Goal: Information Seeking & Learning: Learn about a topic

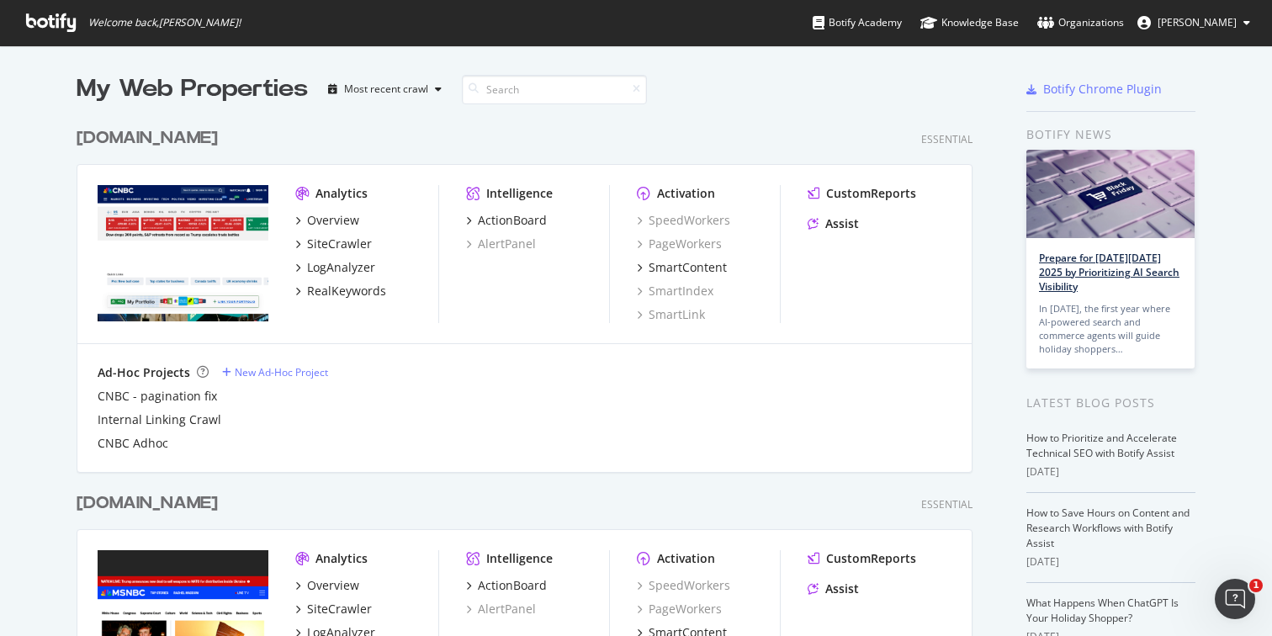
click at [1132, 275] on link "Prepare for Black Friday 2025 by Prioritizing AI Search Visibility" at bounding box center [1109, 272] width 141 height 43
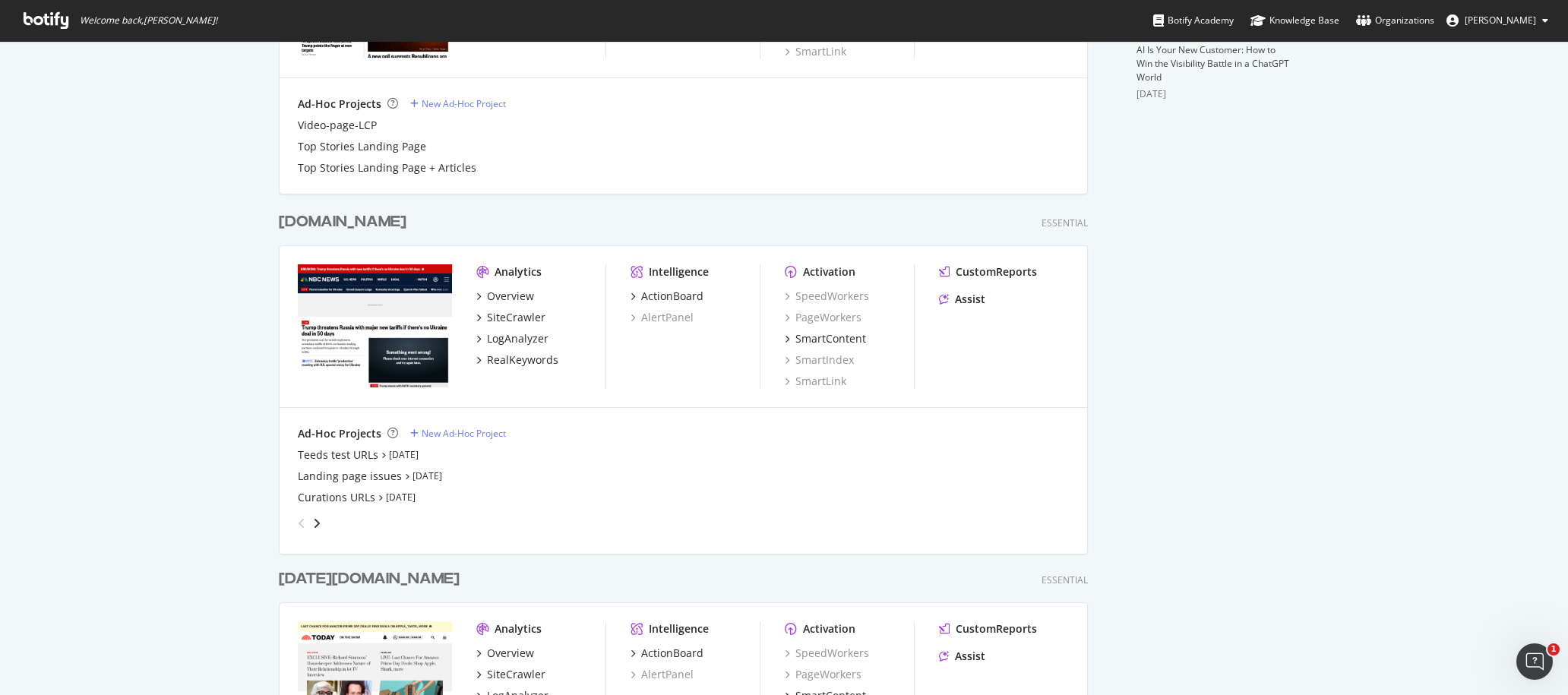
scroll to position [647, 0]
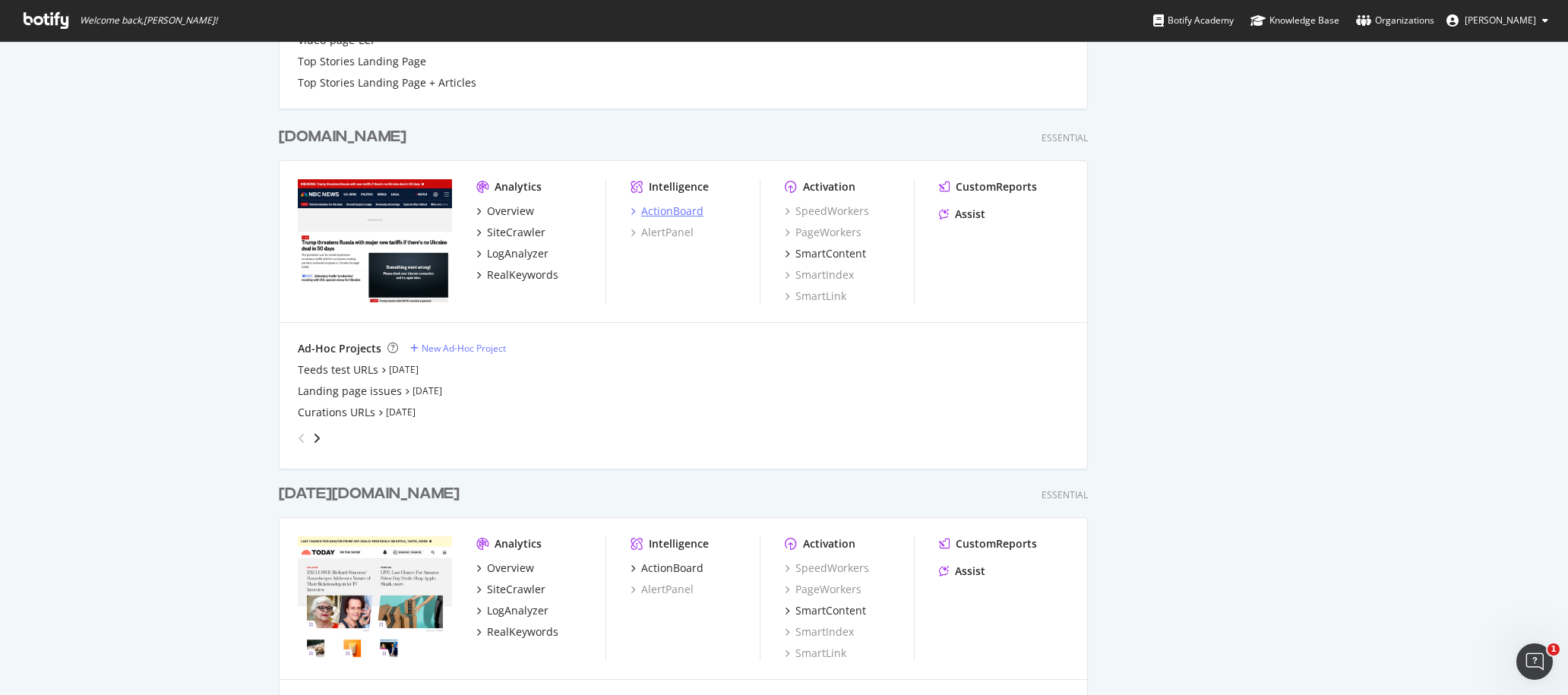
click at [679, 207] on div "ActionBoard" at bounding box center [672, 210] width 62 height 15
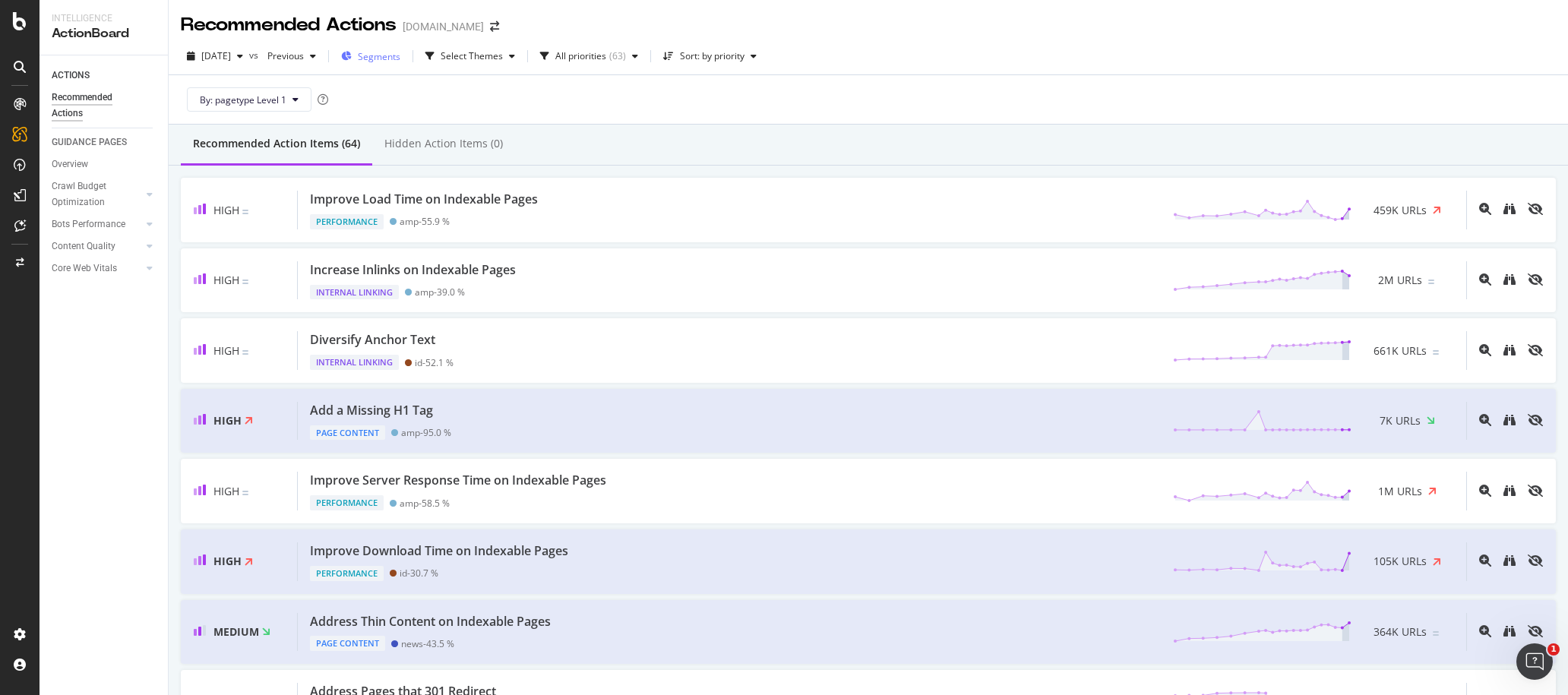
click at [400, 57] on span "Segments" at bounding box center [378, 57] width 42 height 13
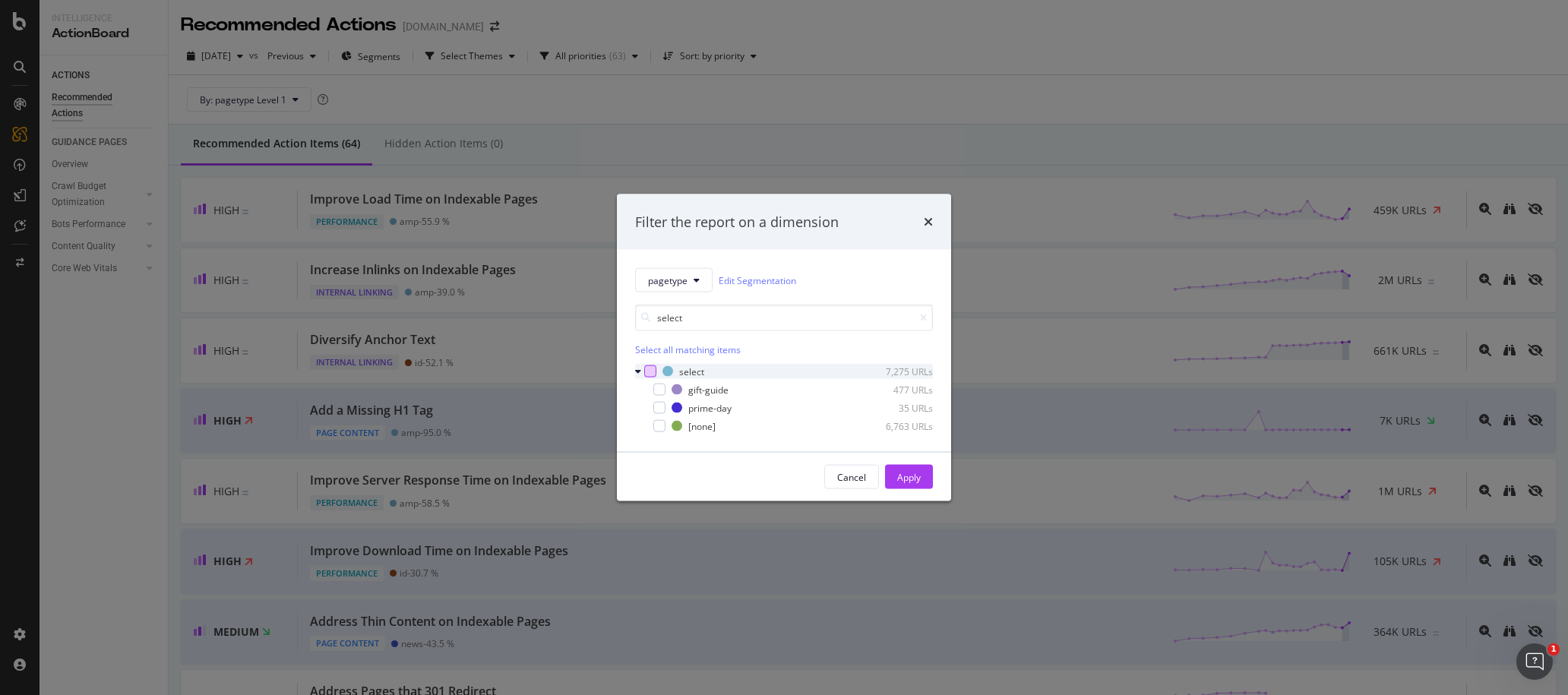
type input "select"
click at [653, 370] on div "modal" at bounding box center [649, 371] width 12 height 12
click at [898, 477] on div "Apply" at bounding box center [909, 477] width 23 height 13
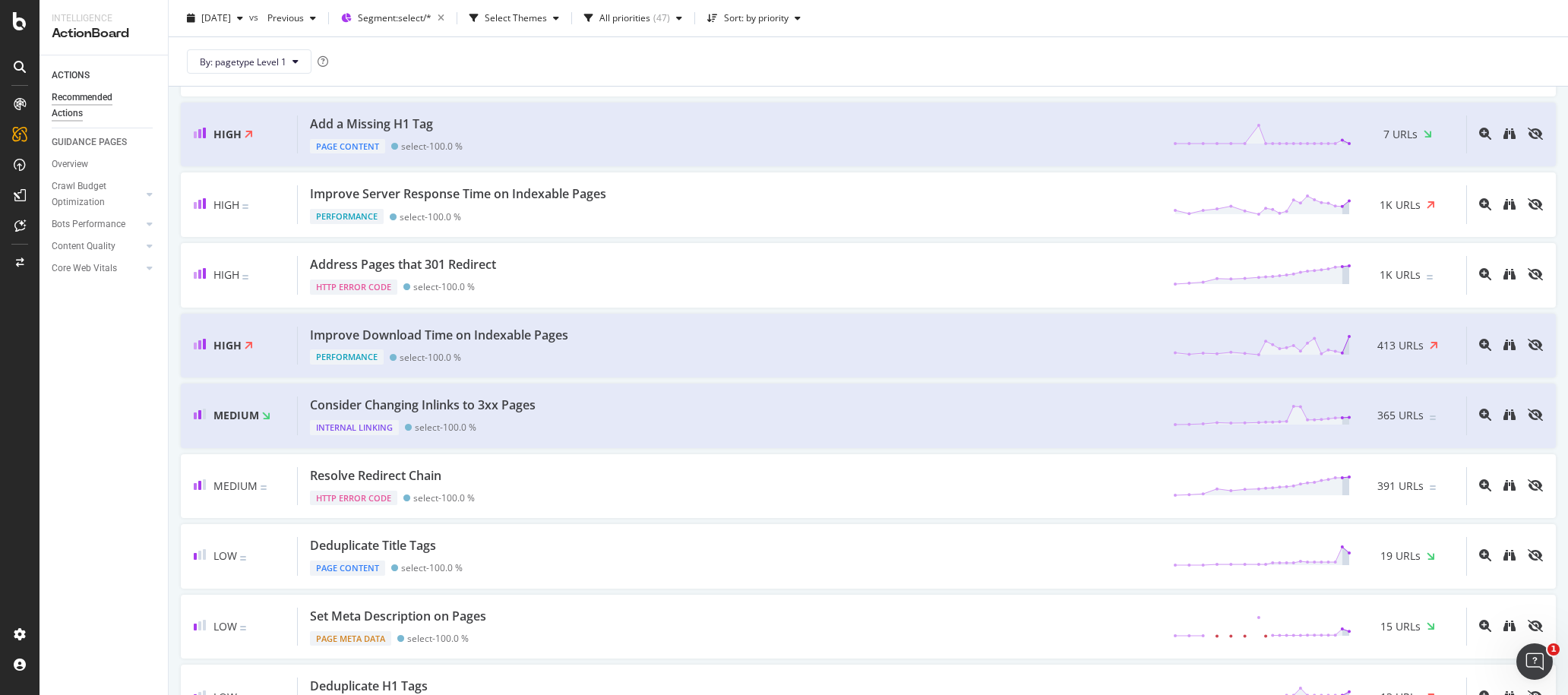
scroll to position [296, 0]
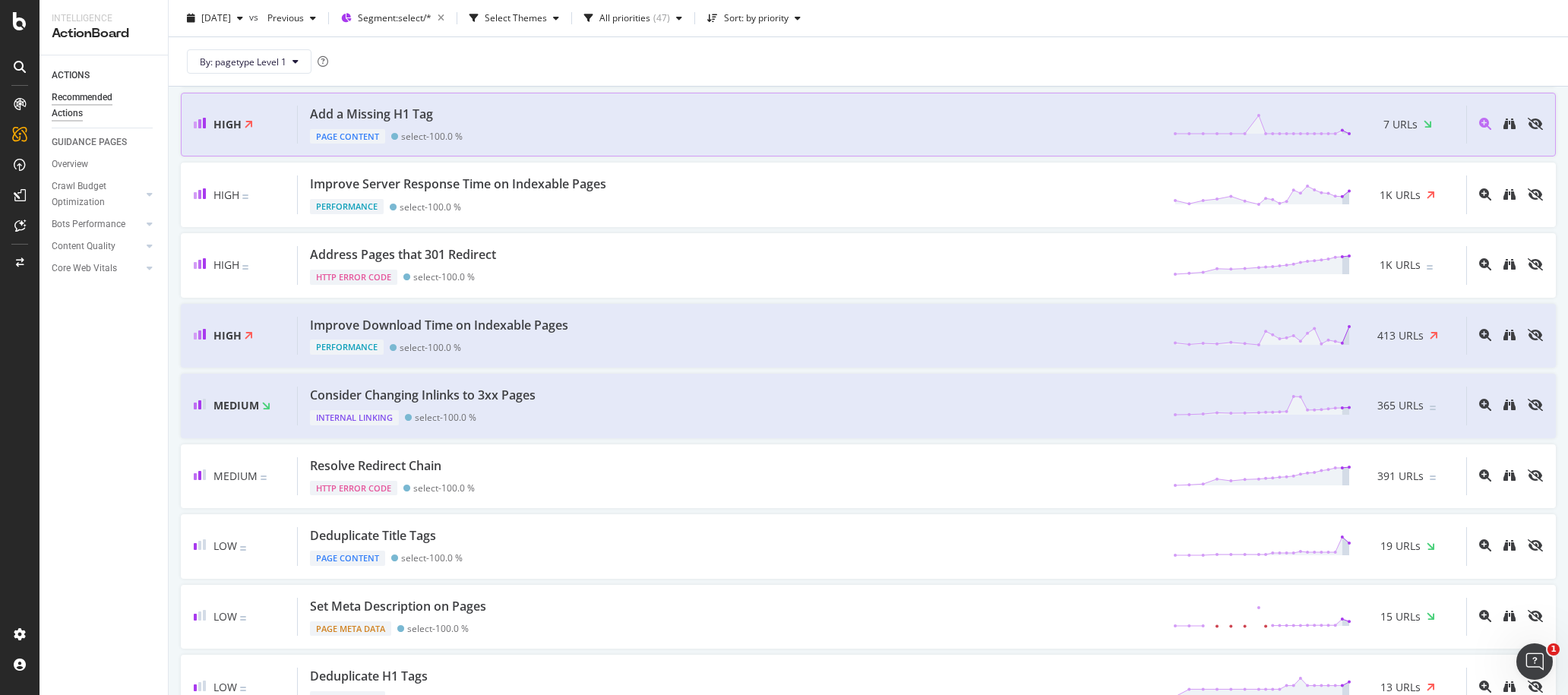
click at [672, 107] on div "Add a Missing H1 Tag Page Content select - 100.0 % 7 URLs" at bounding box center [882, 125] width 1168 height 39
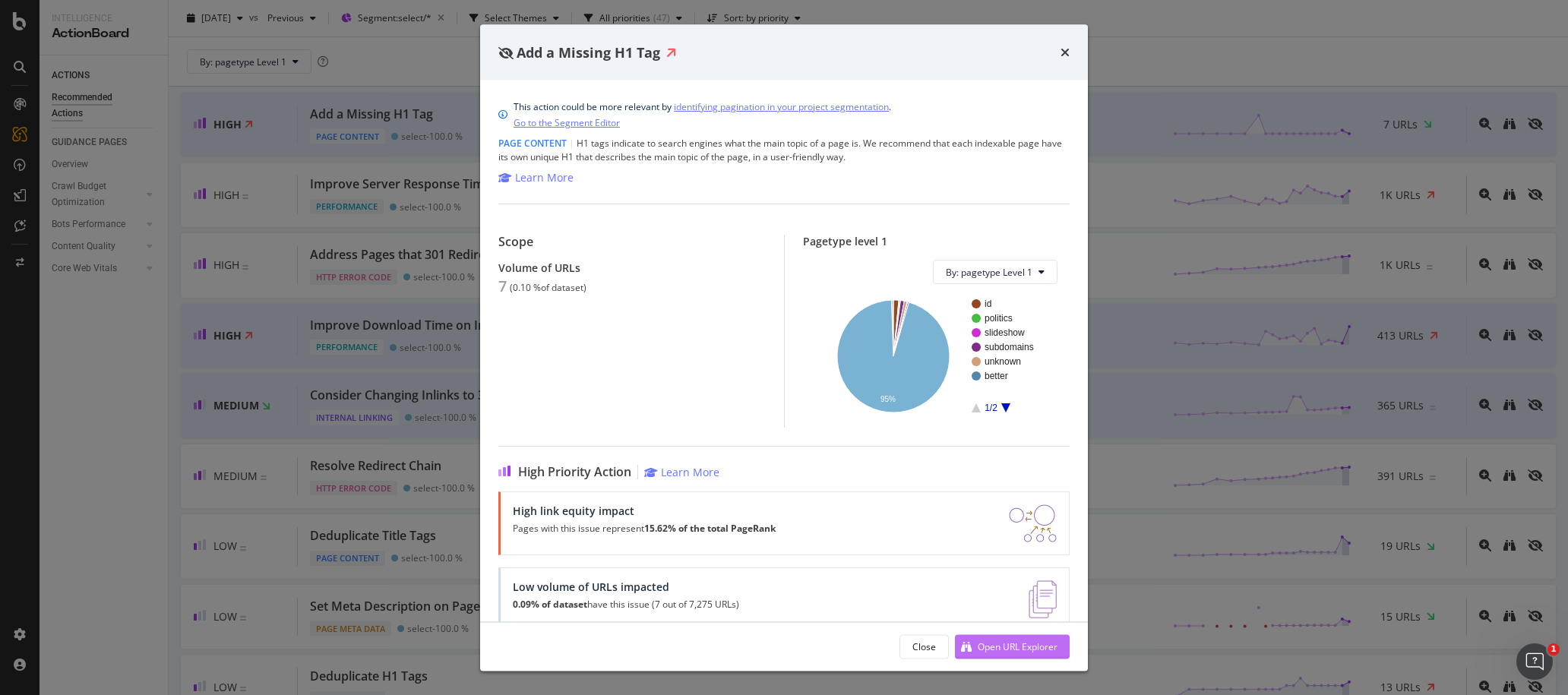
click at [1013, 573] on div "Open URL Explorer" at bounding box center [1017, 645] width 79 height 13
click at [1062, 54] on icon "times" at bounding box center [1065, 51] width 9 height 12
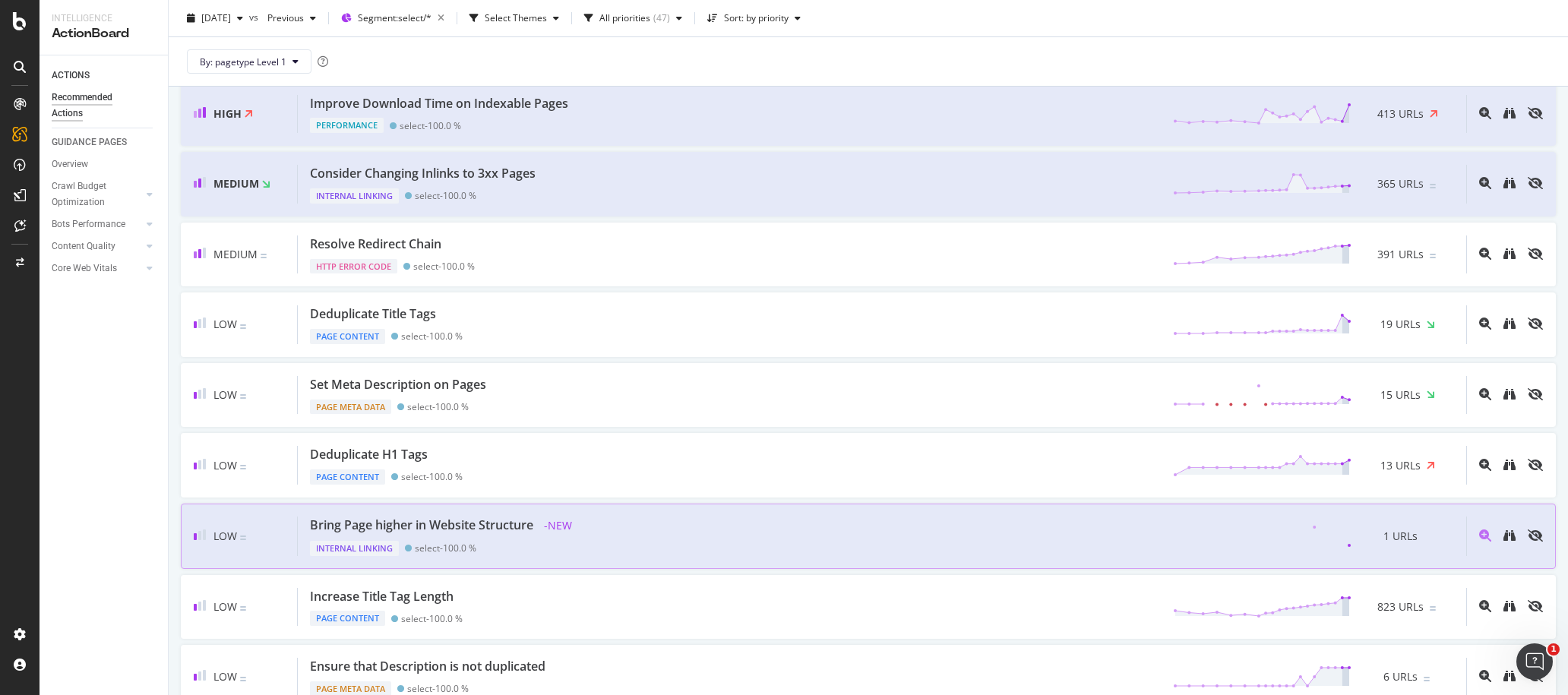
scroll to position [523, 0]
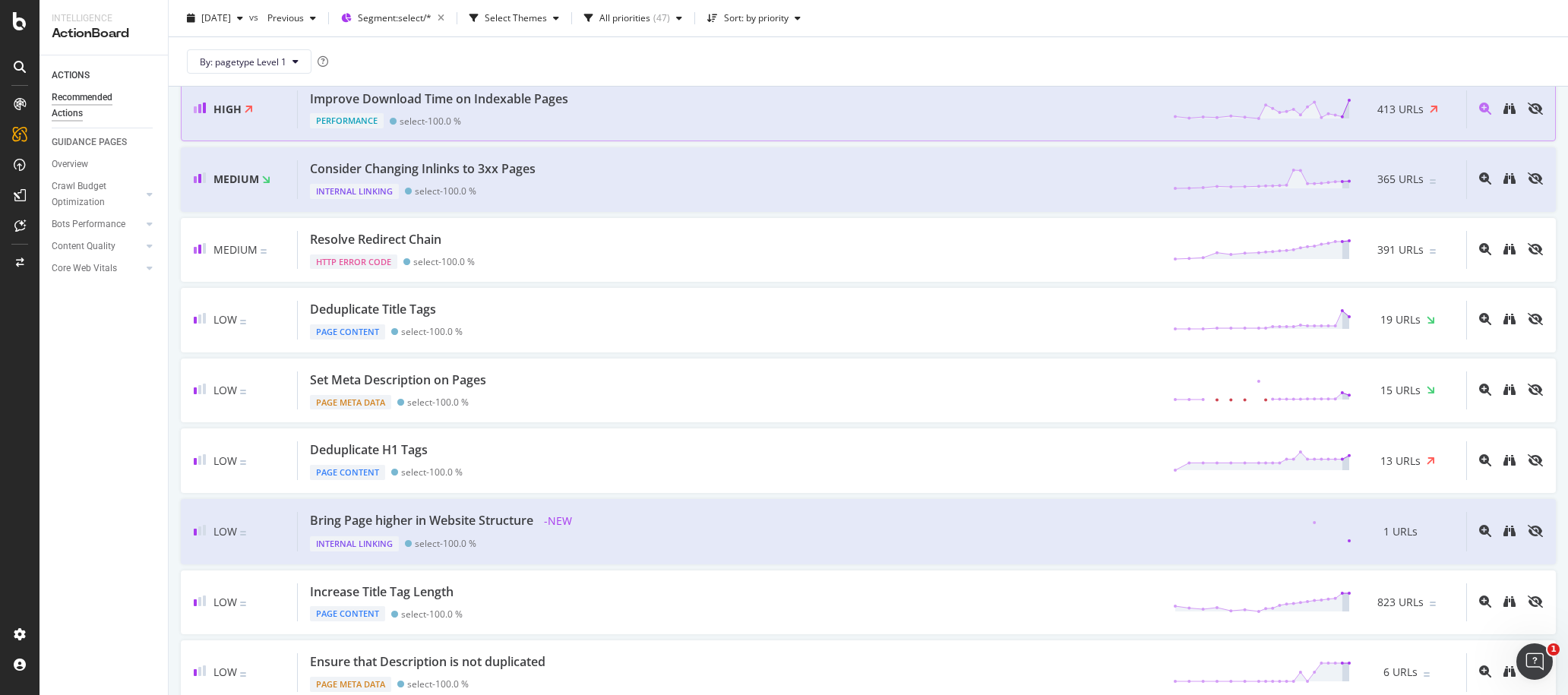
click at [587, 104] on div "Improve Download Time on Indexable Pages Performance select - 100.0 % 413 URLs" at bounding box center [882, 109] width 1168 height 39
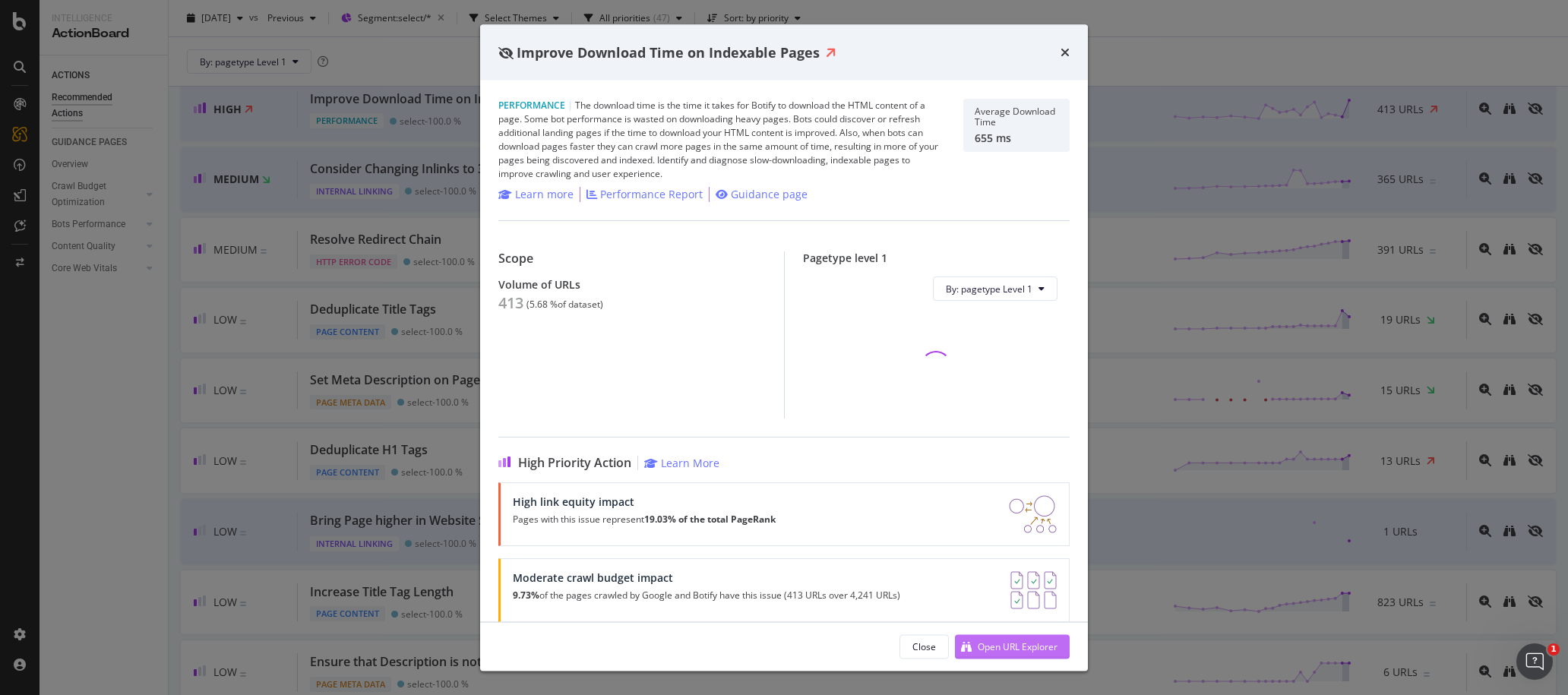
click at [1017, 573] on div "Open URL Explorer" at bounding box center [1017, 645] width 79 height 13
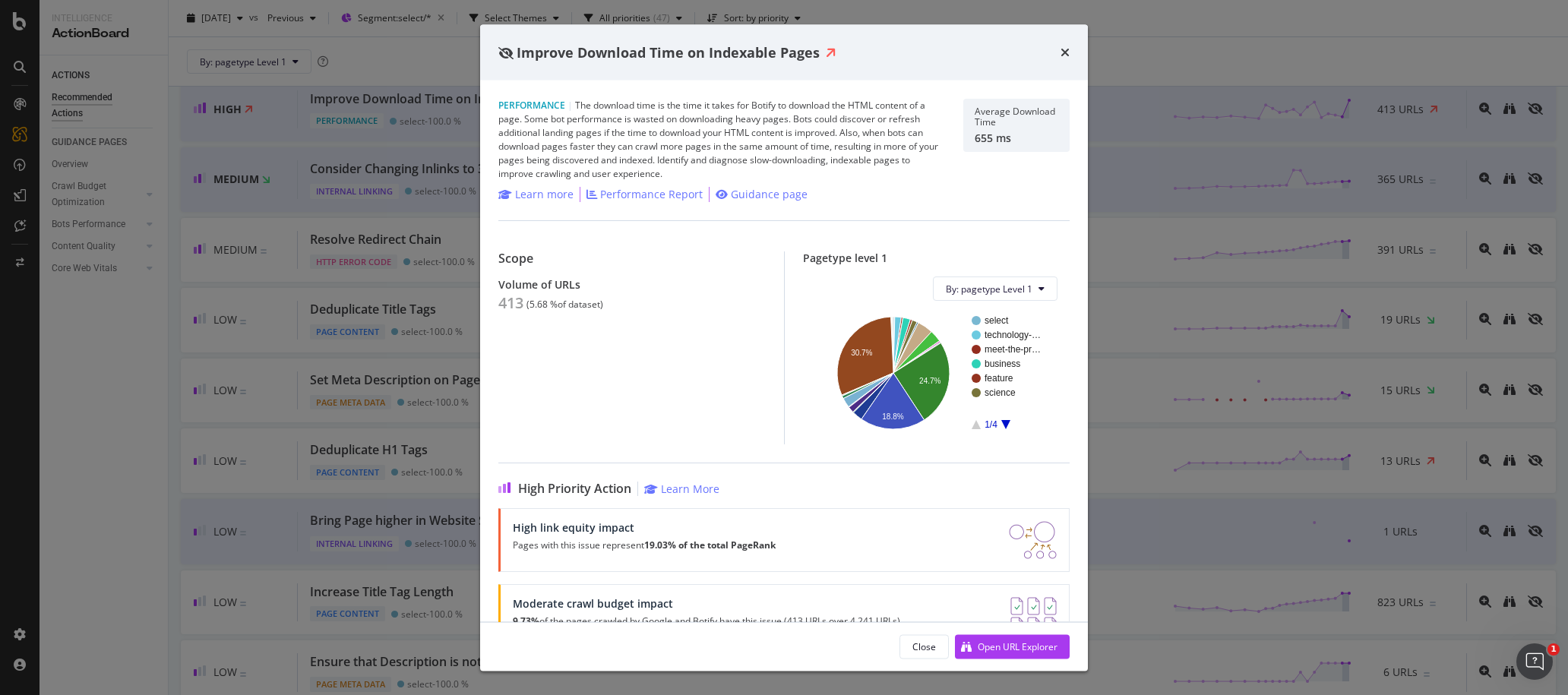
click at [598, 130] on div "Performance | The download time is the time it takes for Botify to download the…" at bounding box center [721, 139] width 447 height 82
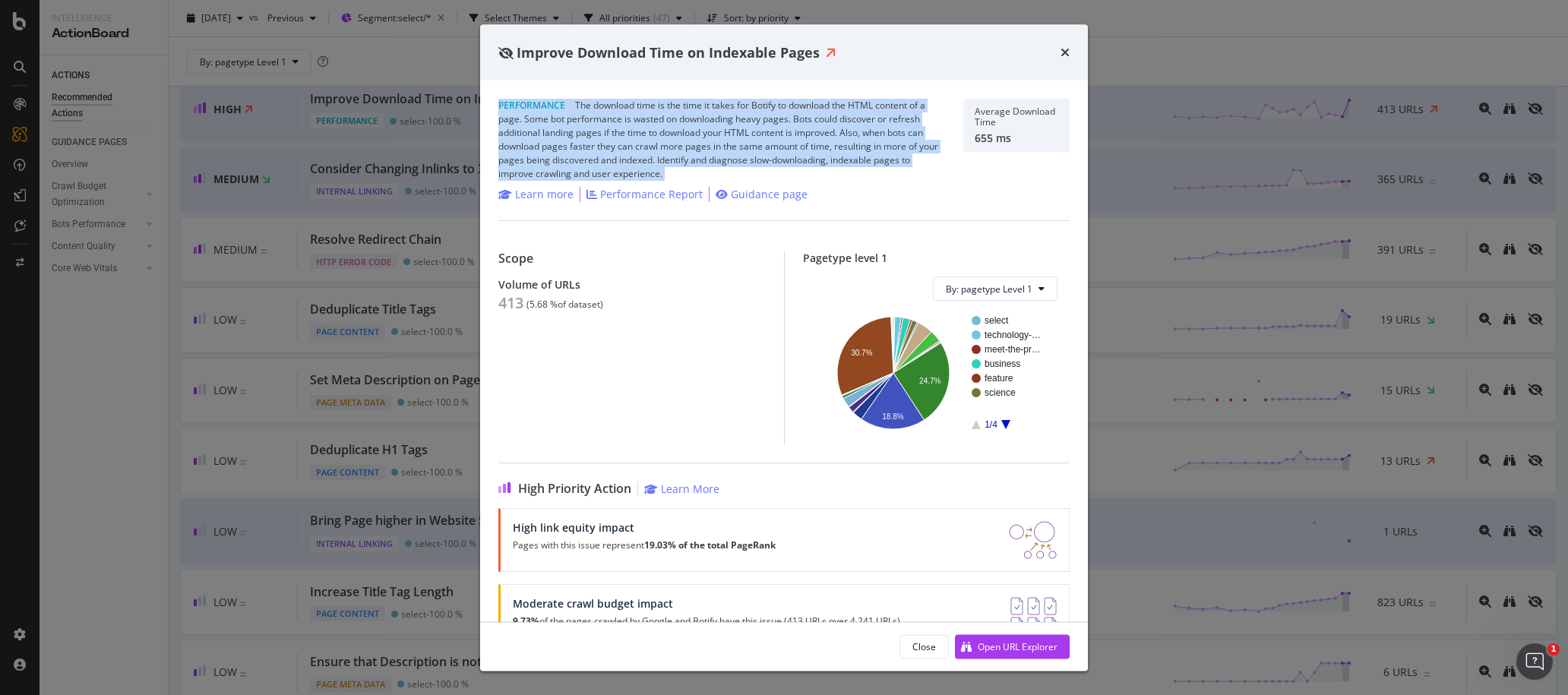
click at [587, 141] on div "Performance | The download time is the time it takes for Botify to download the…" at bounding box center [721, 139] width 447 height 82
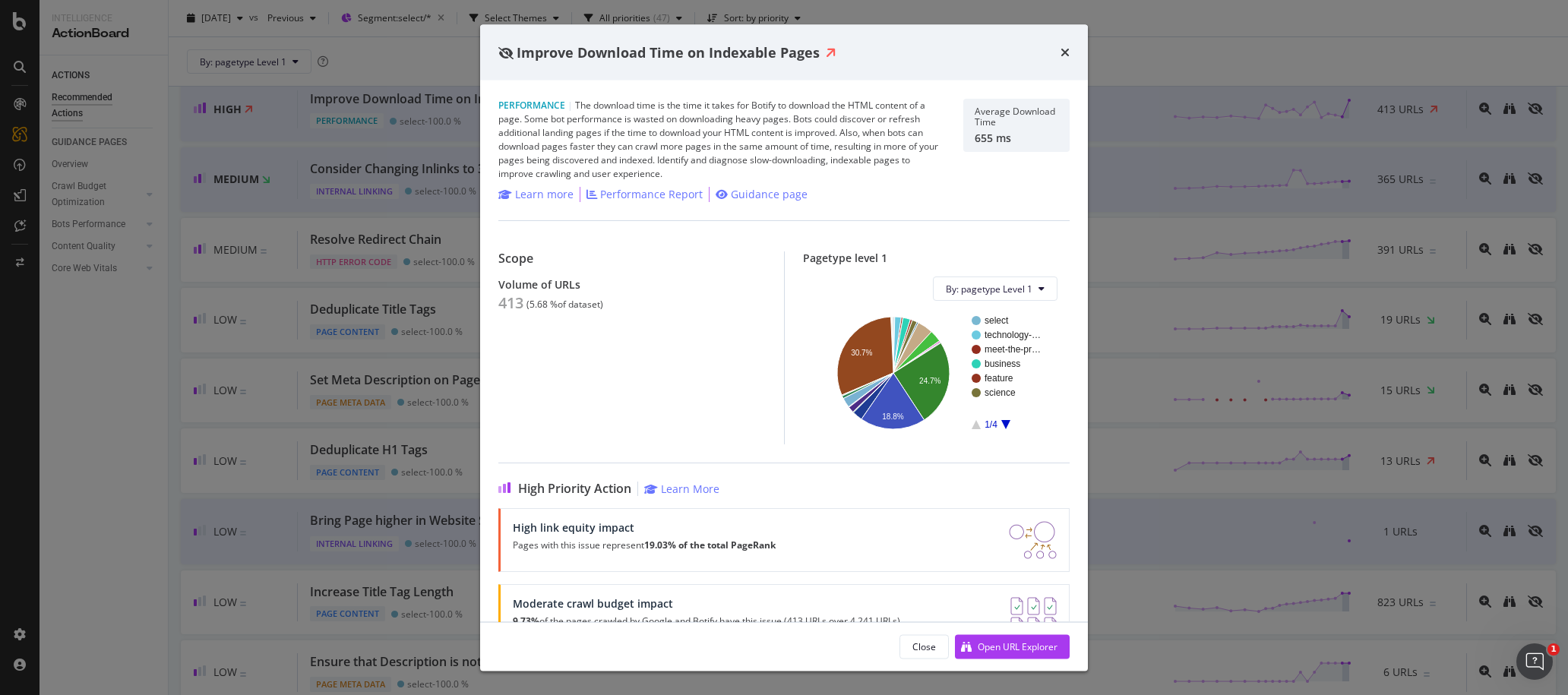
click at [622, 155] on div "Performance | The download time is the time it takes for Botify to download the…" at bounding box center [721, 139] width 447 height 82
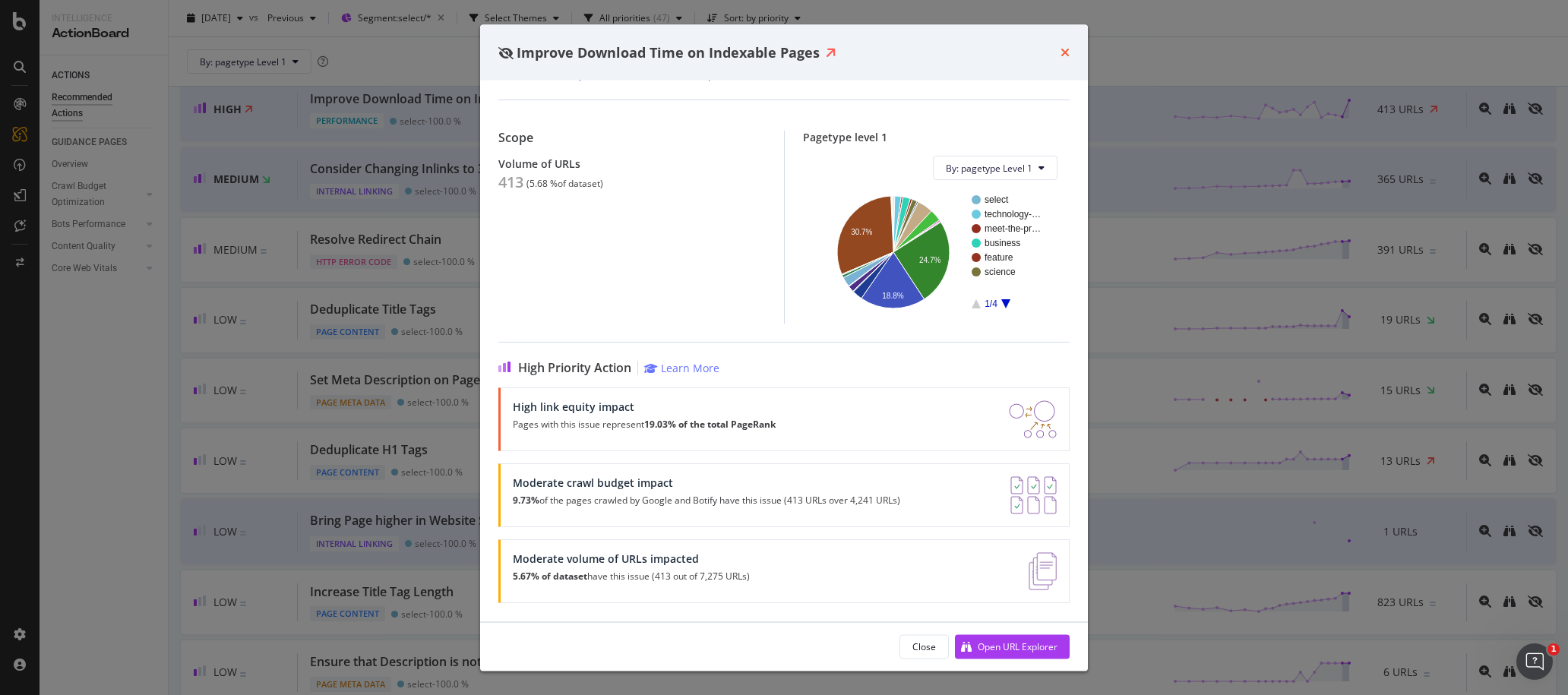
click at [1065, 51] on icon "times" at bounding box center [1065, 51] width 9 height 12
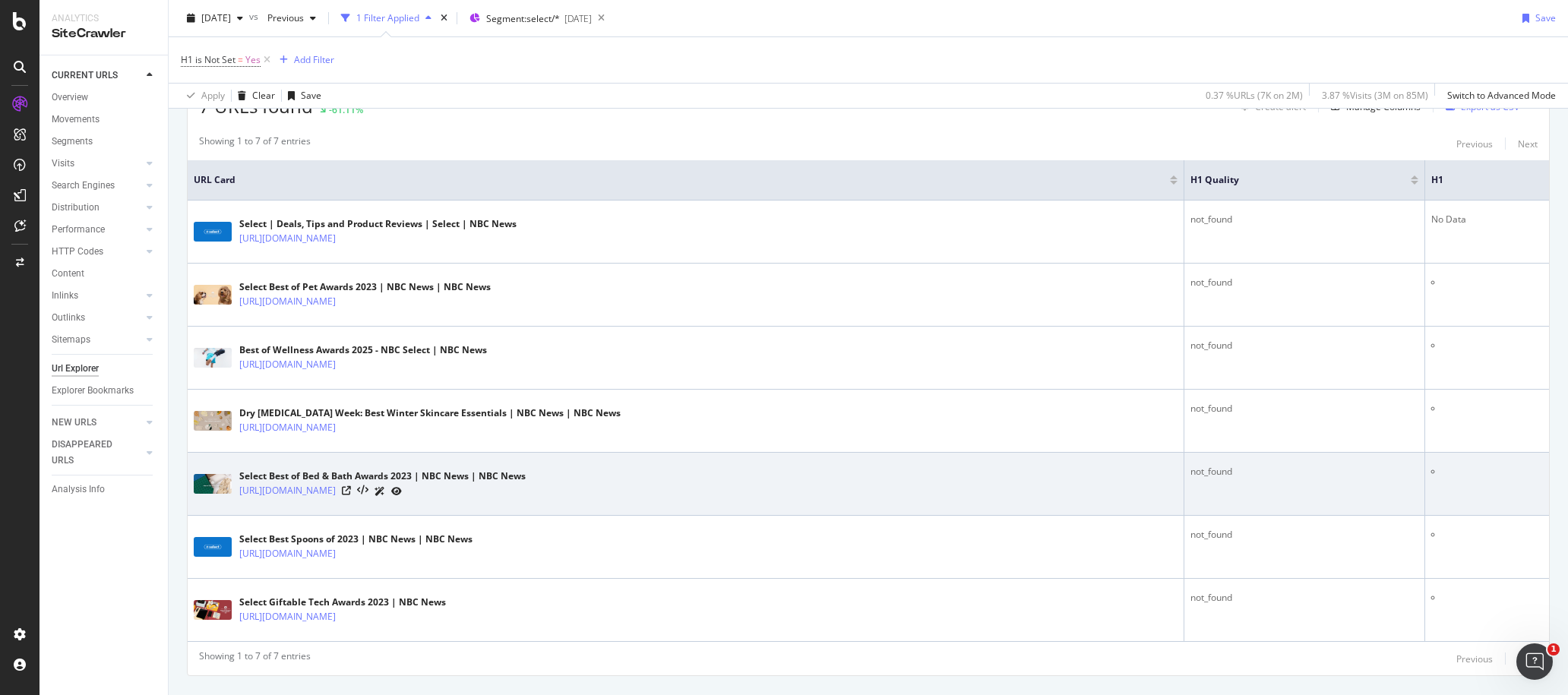
scroll to position [333, 0]
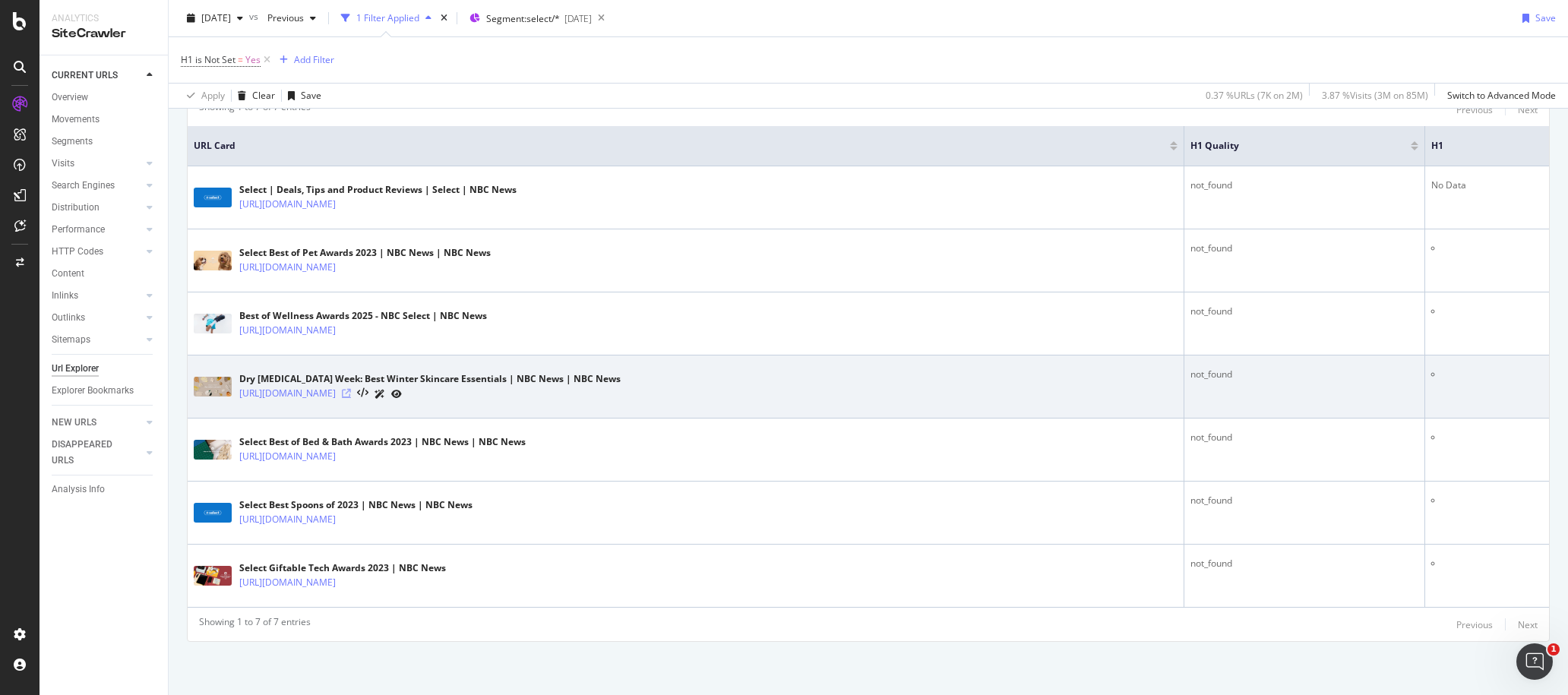
click at [351, 393] on icon at bounding box center [347, 394] width 9 height 9
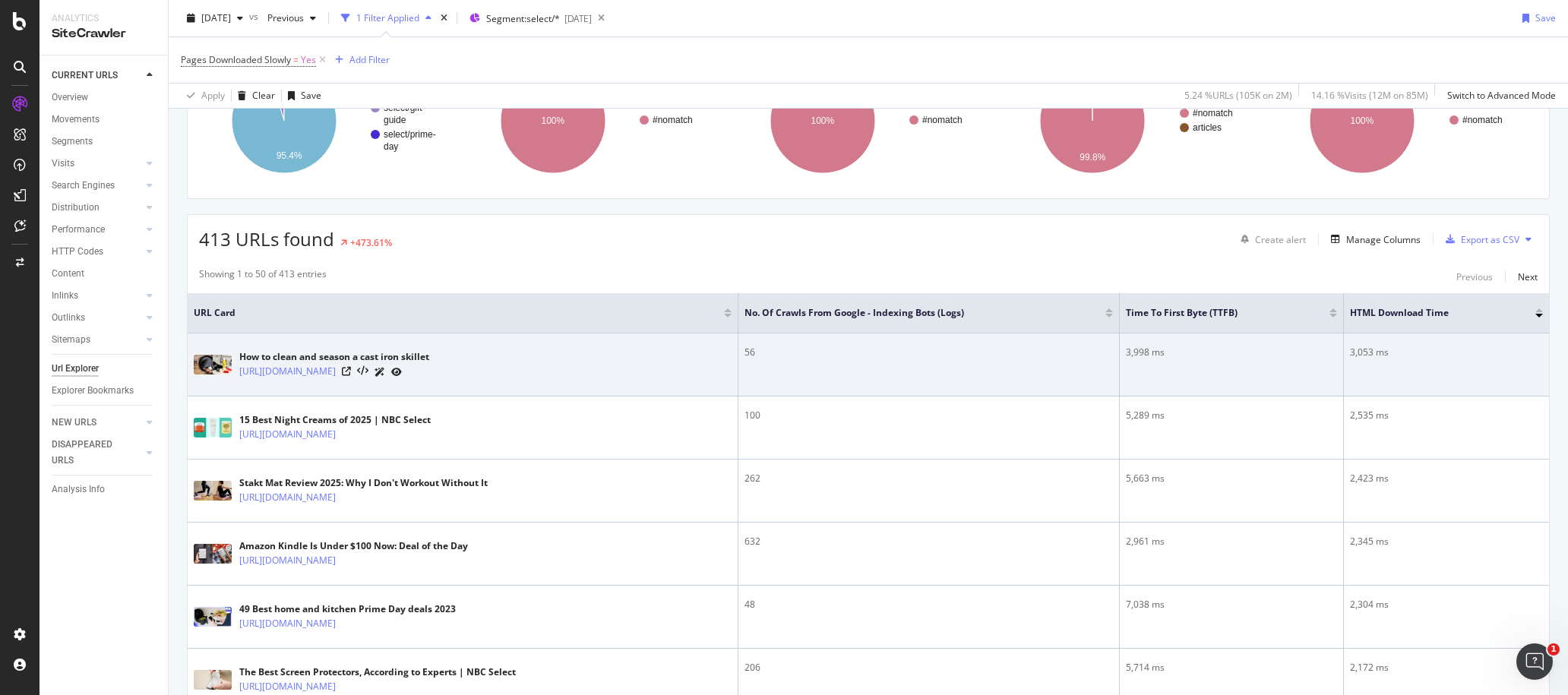
scroll to position [171, 0]
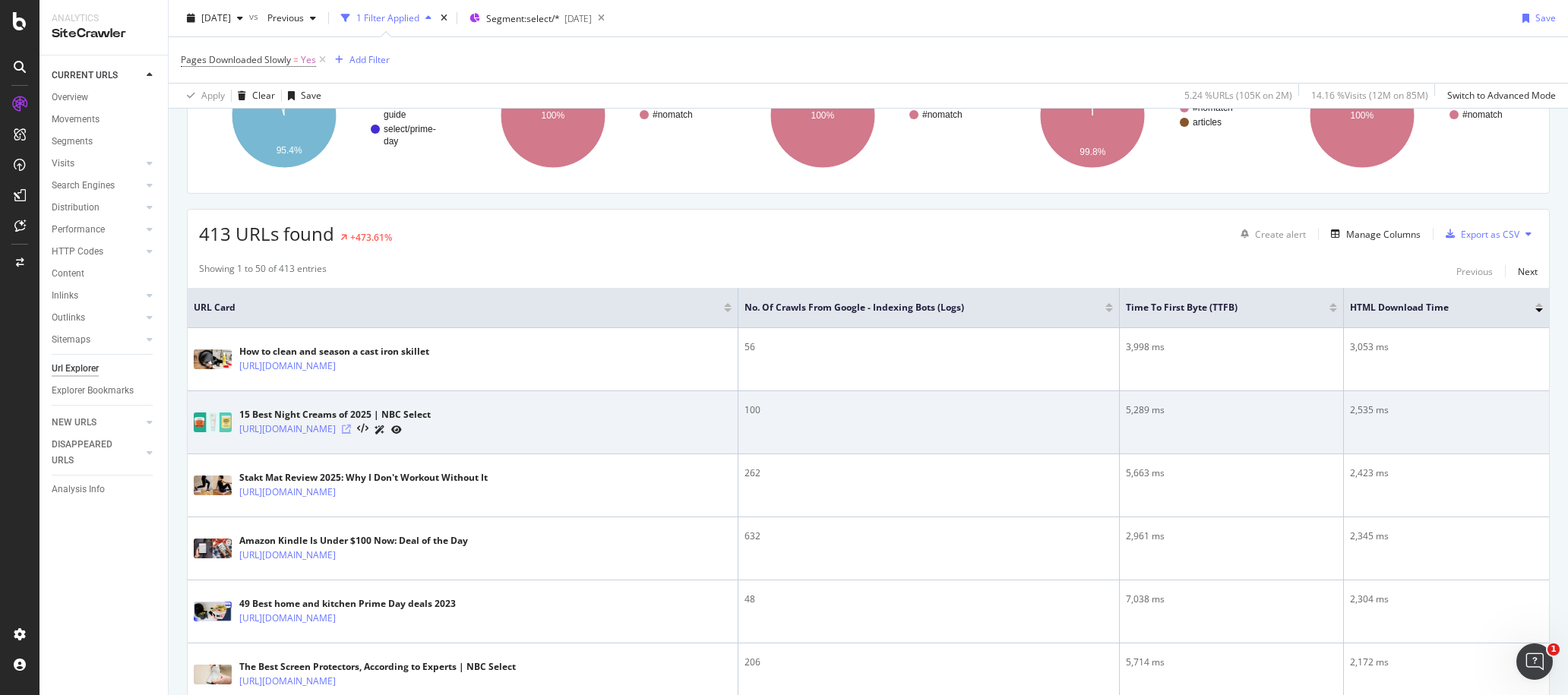
click at [351, 429] on icon at bounding box center [347, 429] width 9 height 9
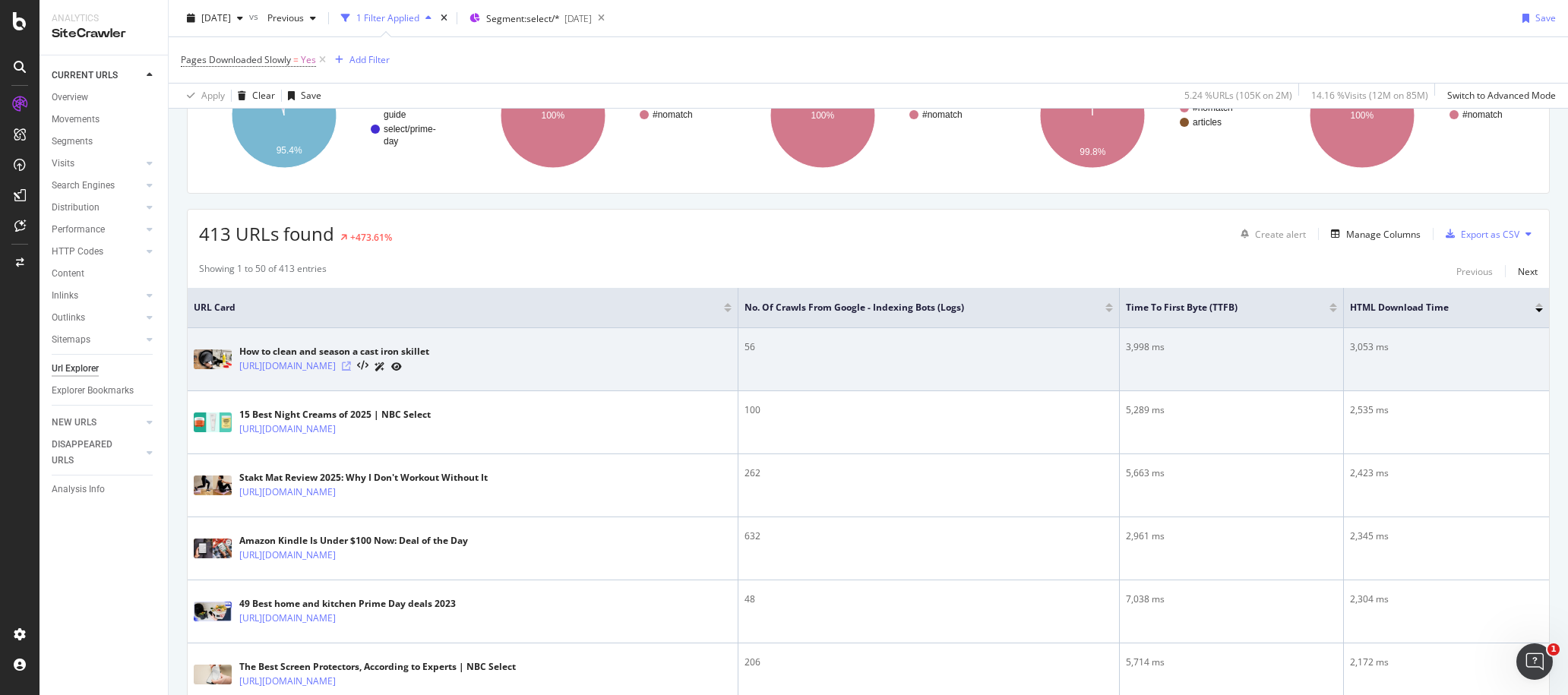
click at [351, 366] on icon at bounding box center [347, 366] width 9 height 9
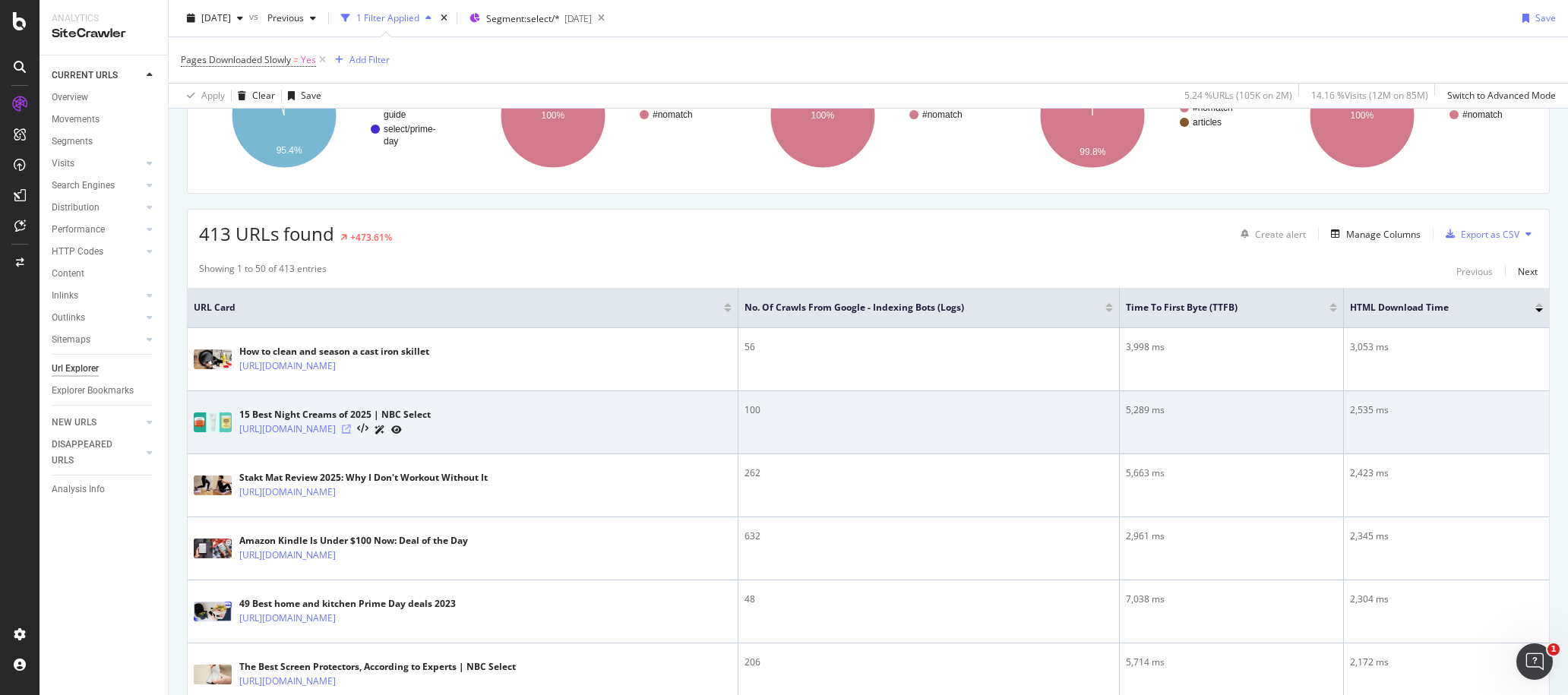
click at [351, 426] on icon at bounding box center [347, 429] width 9 height 9
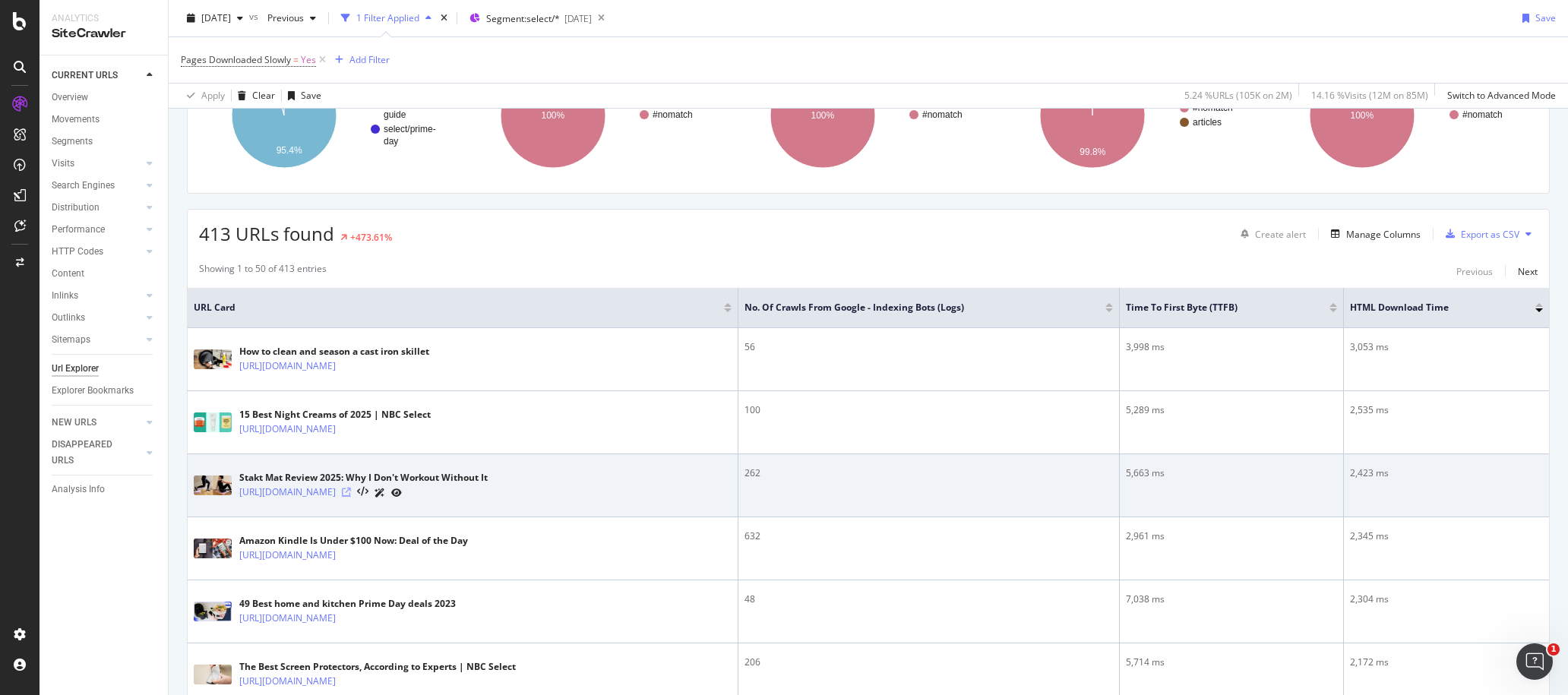
click at [351, 491] on icon at bounding box center [347, 492] width 9 height 9
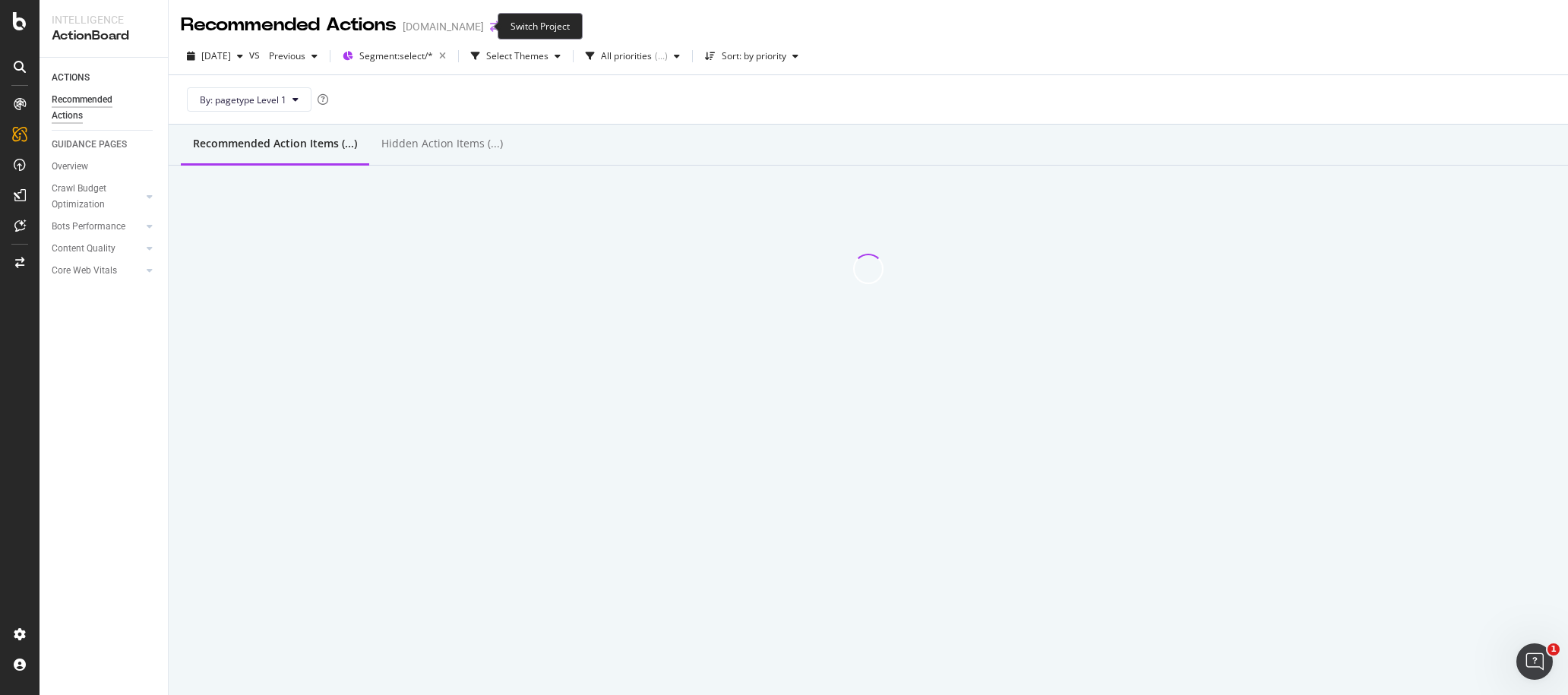
click at [490, 22] on icon "arrow-right-arrow-left" at bounding box center [495, 27] width 9 height 11
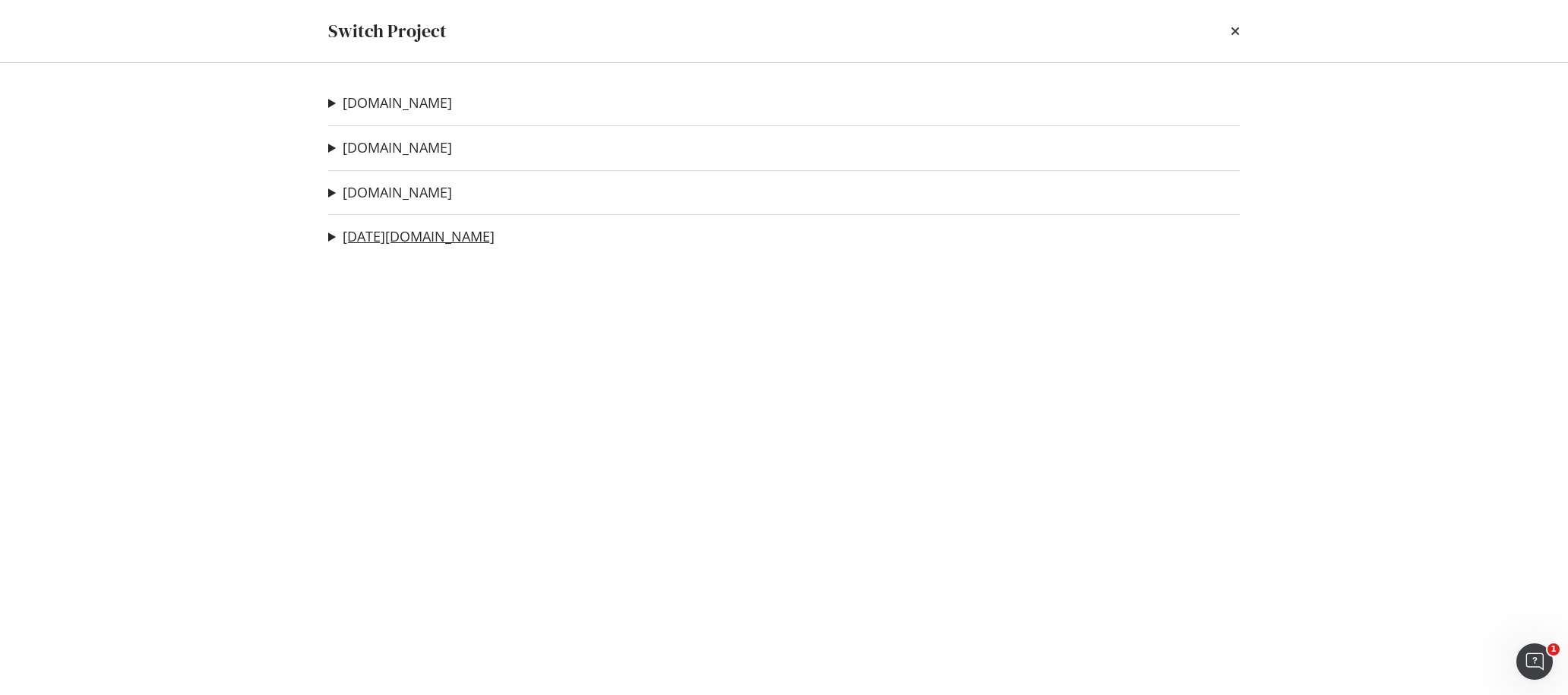
click at [368, 236] on link "[DATE][DOMAIN_NAME]" at bounding box center [418, 236] width 152 height 16
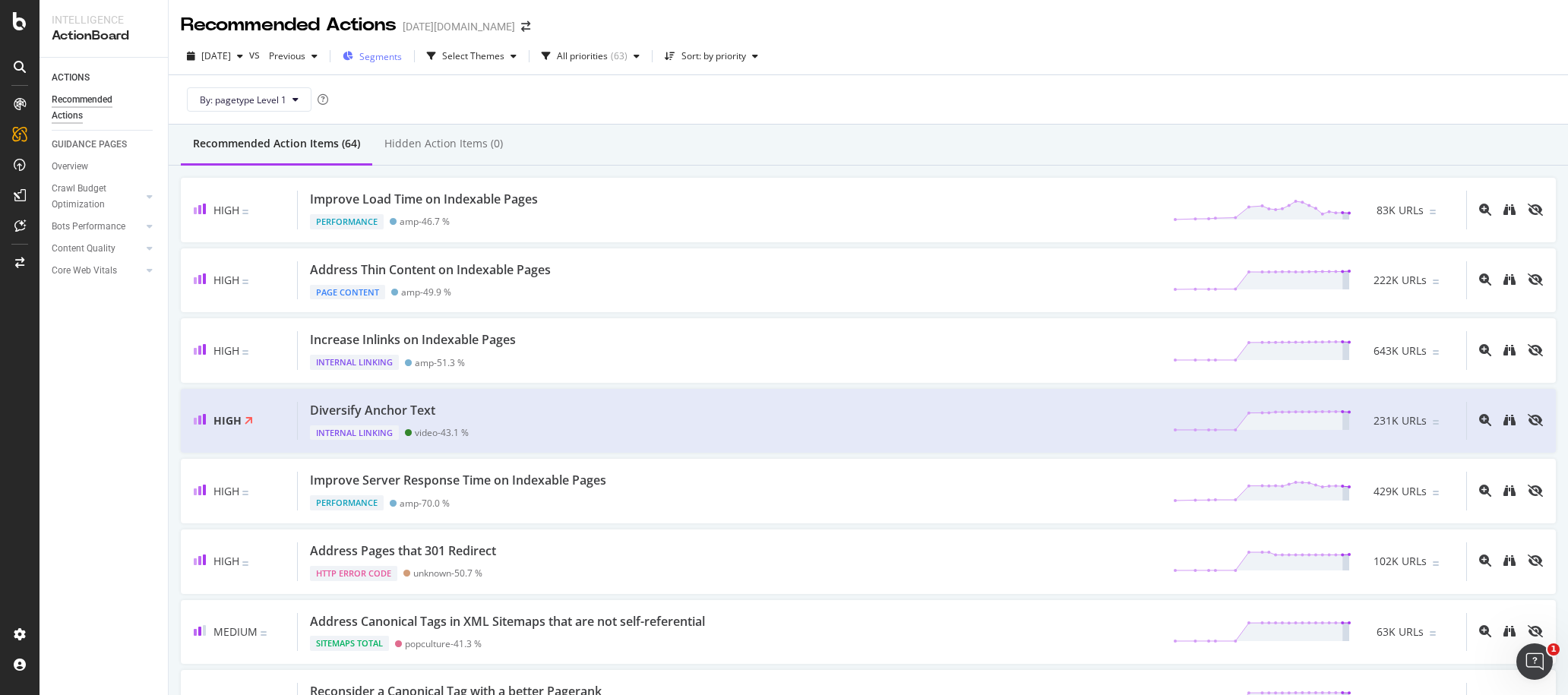
click at [402, 55] on span "Segments" at bounding box center [380, 57] width 42 height 13
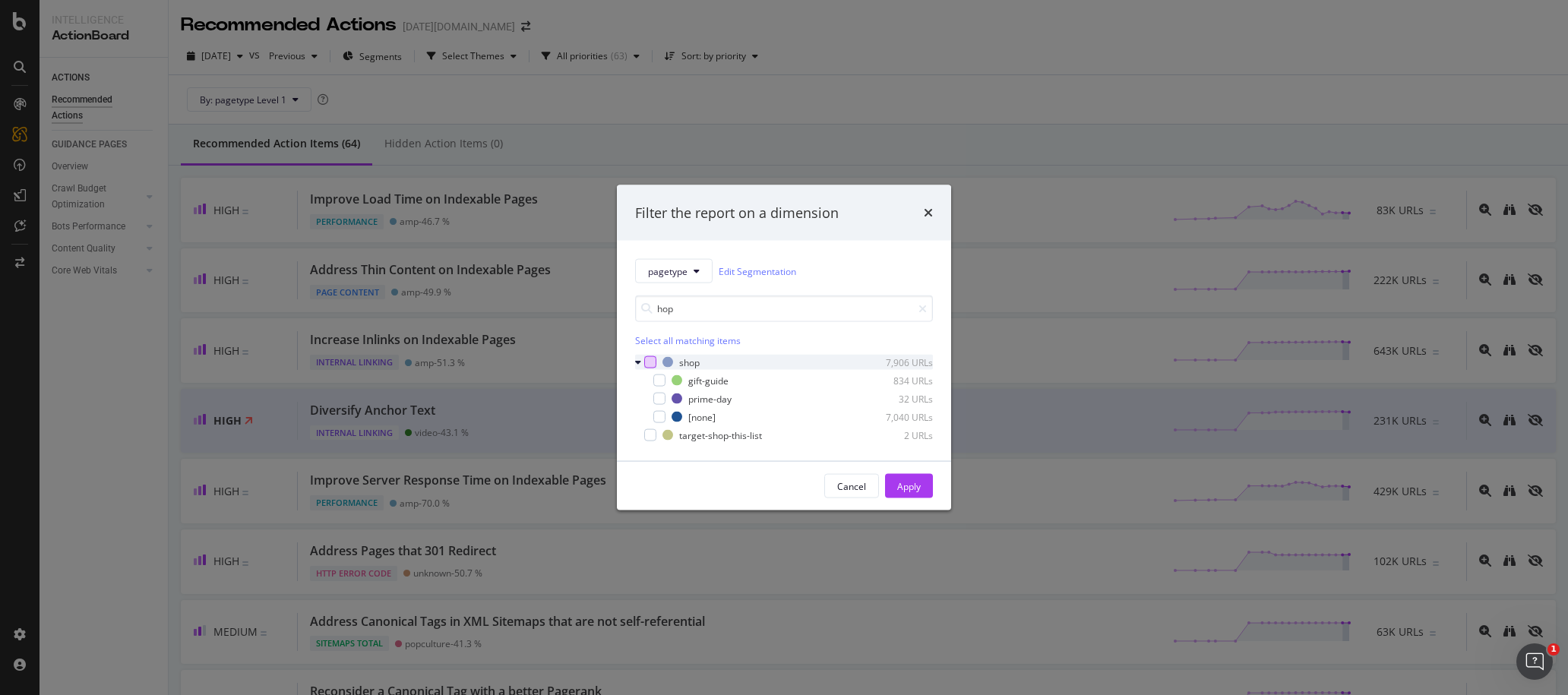
type input "hop"
click at [649, 361] on div "modal" at bounding box center [649, 362] width 12 height 12
click at [920, 490] on div "Apply" at bounding box center [909, 486] width 23 height 13
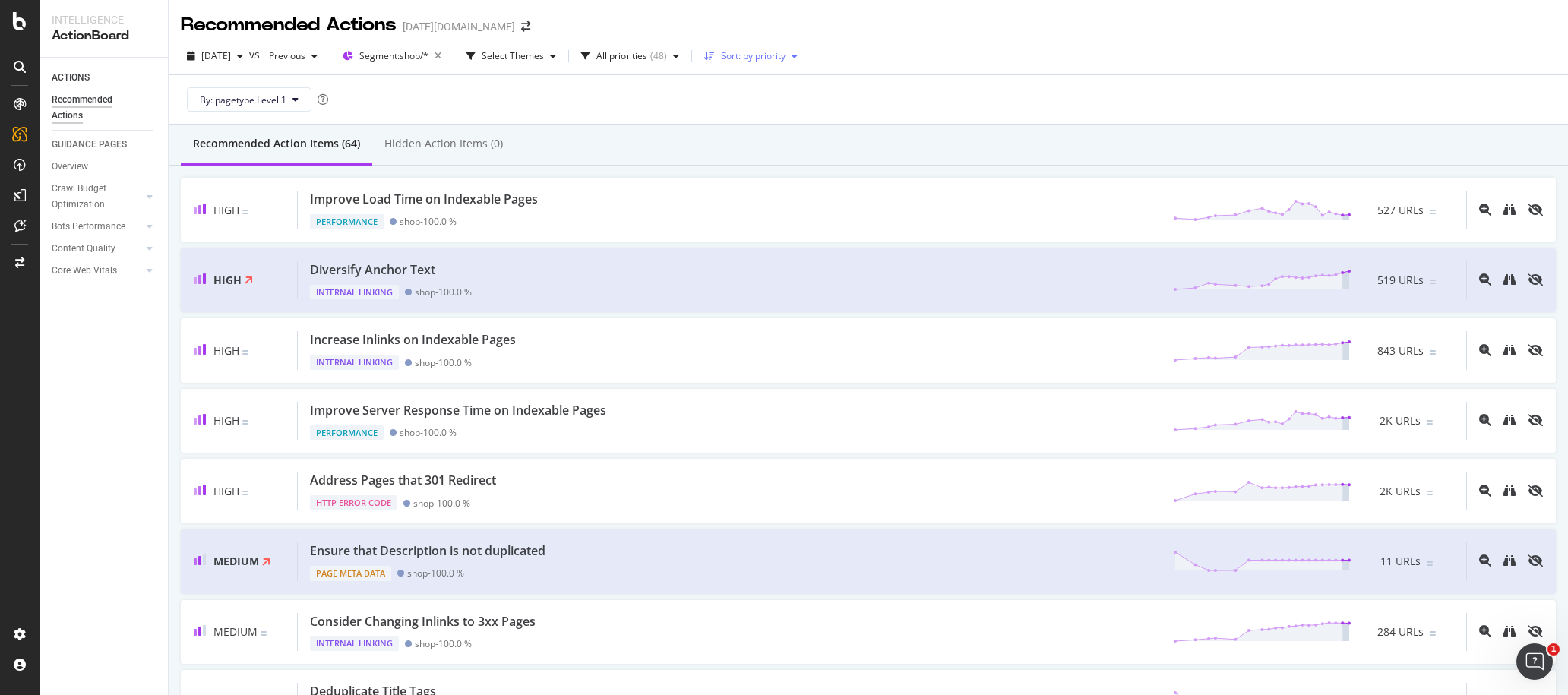
click at [785, 55] on div "Sort: by priority" at bounding box center [753, 56] width 65 height 9
click at [796, 106] on div "by URLs" at bounding box center [772, 107] width 72 height 19
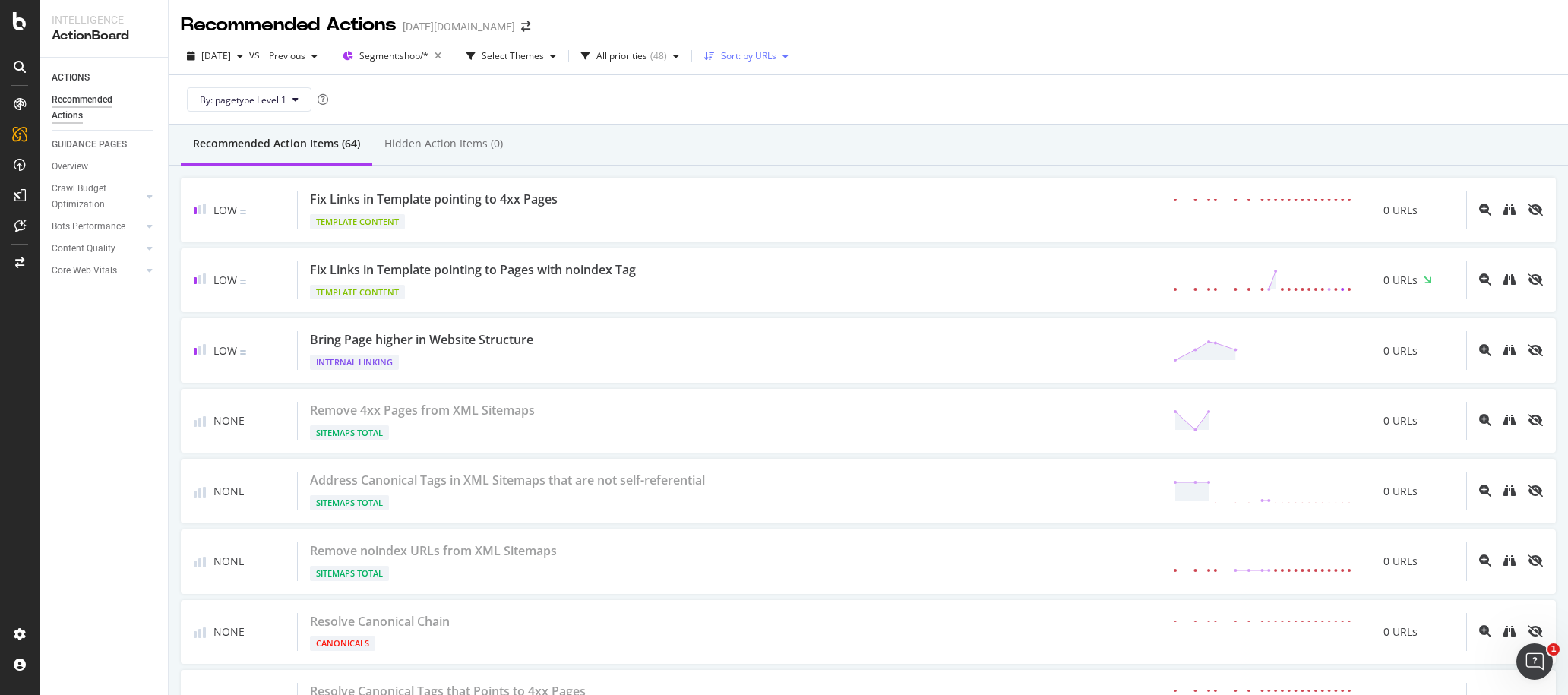
click at [776, 51] on div "Sort: by URLs" at bounding box center [747, 56] width 55 height 9
click at [774, 102] on div "by URLs" at bounding box center [766, 107] width 36 height 13
click at [788, 59] on icon "button" at bounding box center [785, 56] width 6 height 9
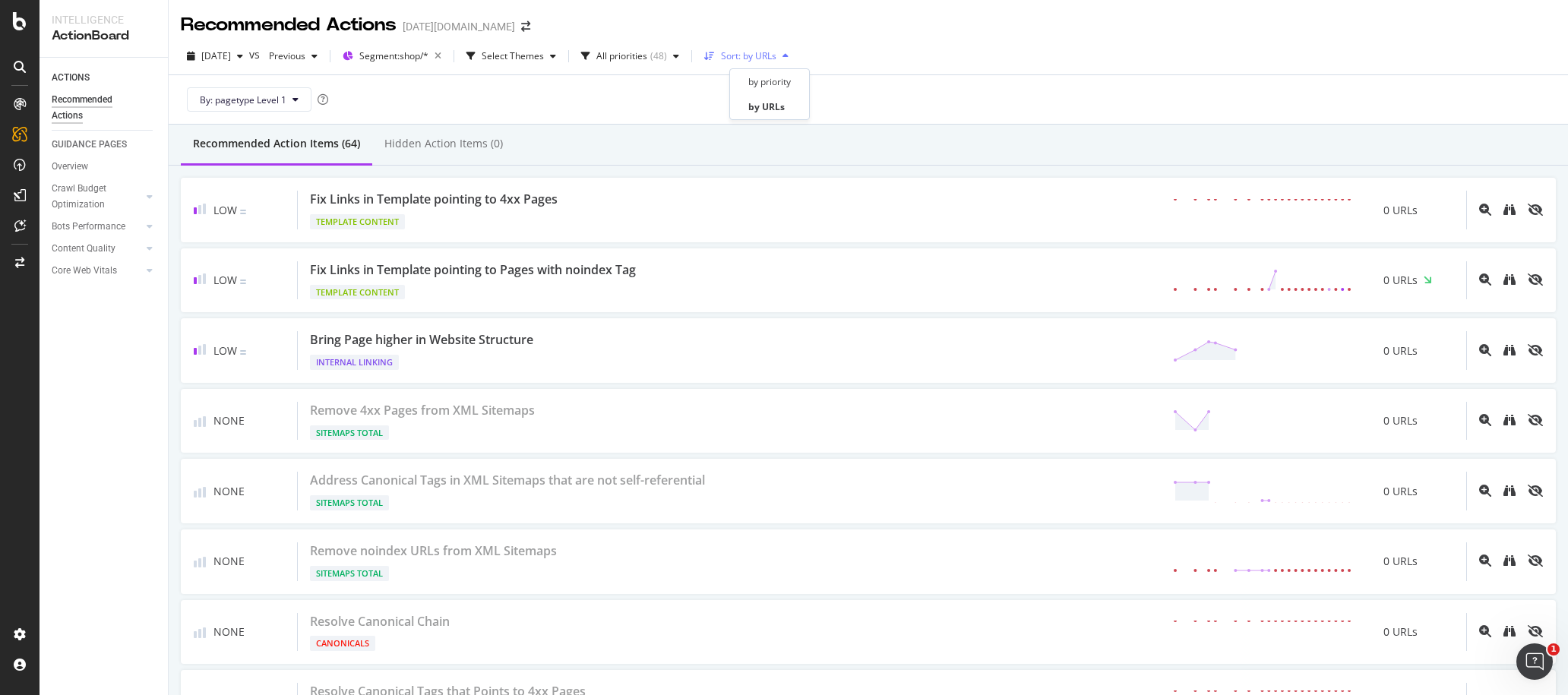
click at [715, 57] on icon "button" at bounding box center [710, 56] width 11 height 9
click at [715, 56] on icon "button" at bounding box center [710, 56] width 11 height 9
click at [766, 106] on div "by URLs" at bounding box center [766, 107] width 36 height 13
click at [647, 53] on div "All priorities" at bounding box center [621, 56] width 51 height 9
click at [784, 100] on div "By: pagetype Level 1" at bounding box center [868, 99] width 1375 height 49
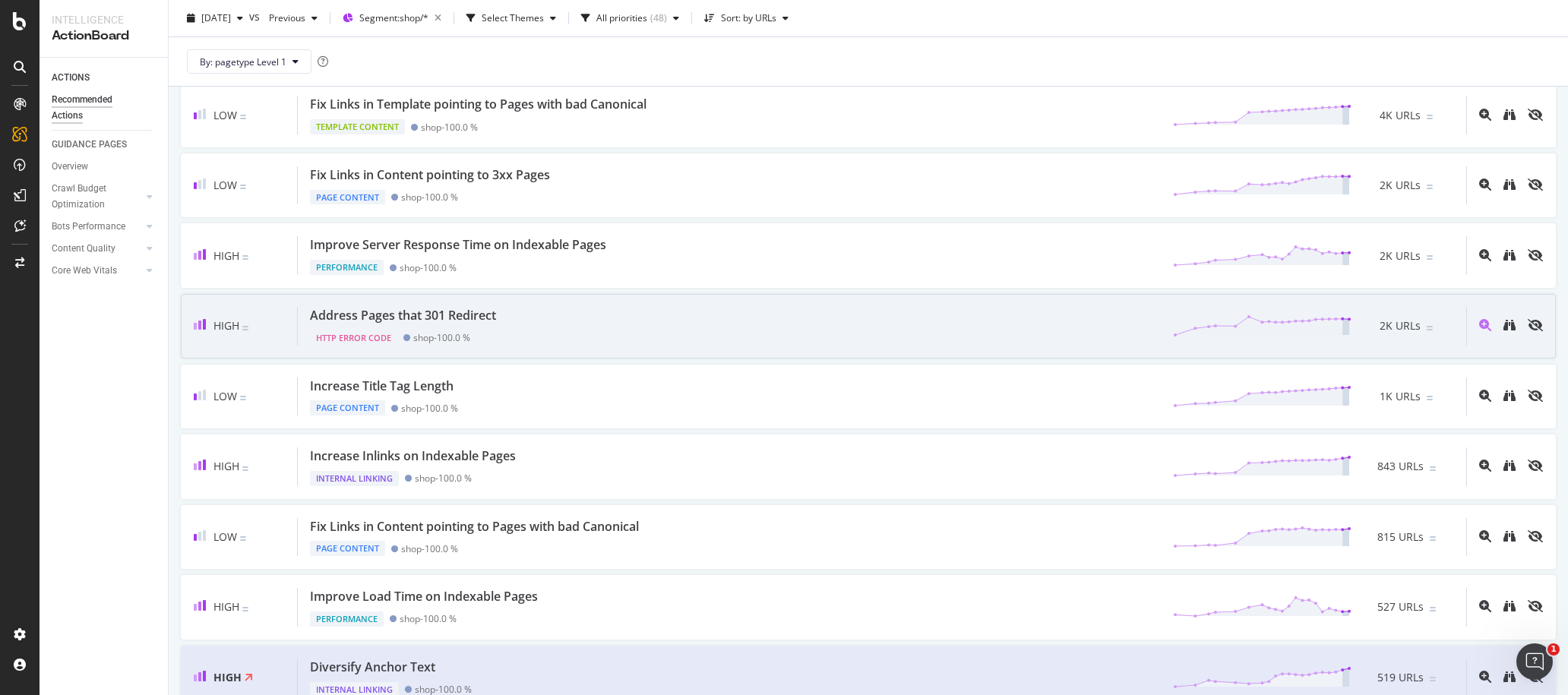
scroll to position [1642, 0]
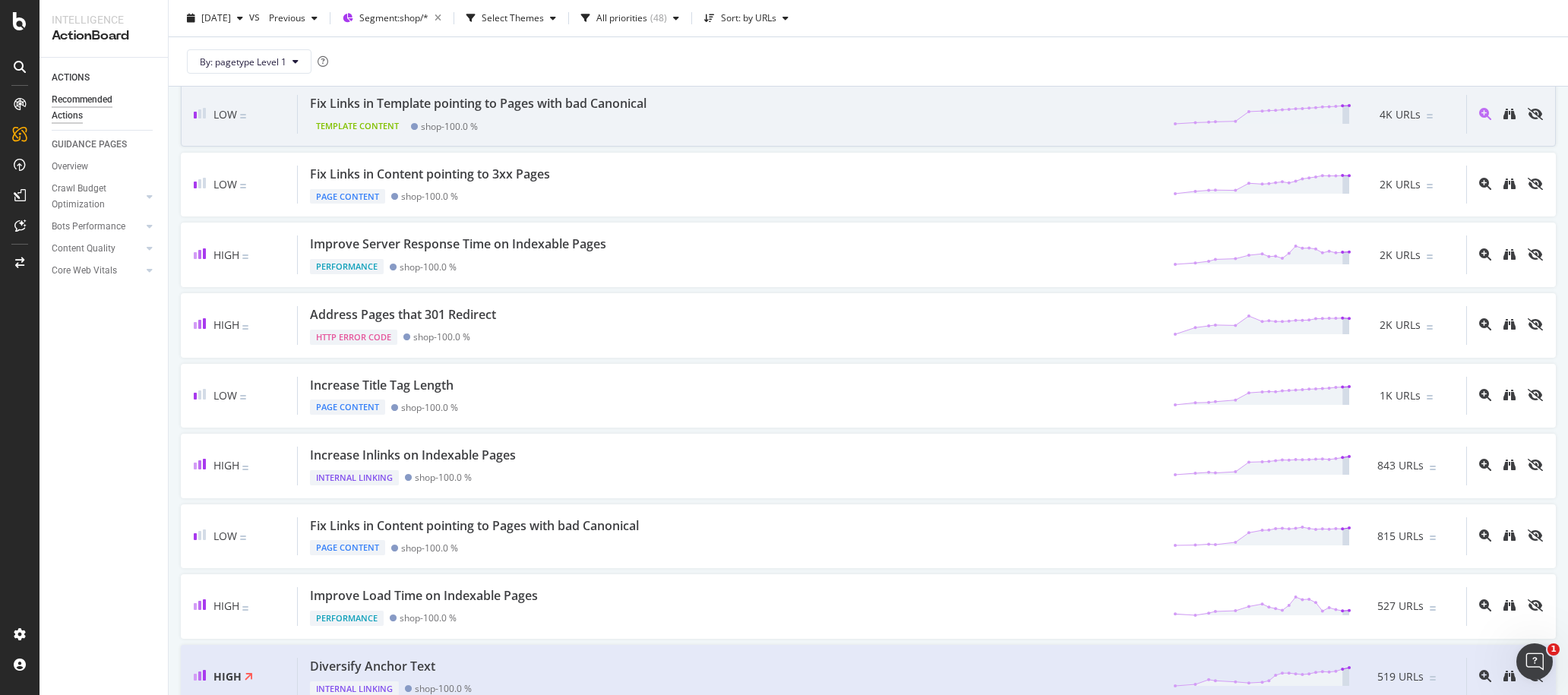
click at [626, 116] on div "Template Content shop - 100.0 %" at bounding box center [480, 124] width 342 height 22
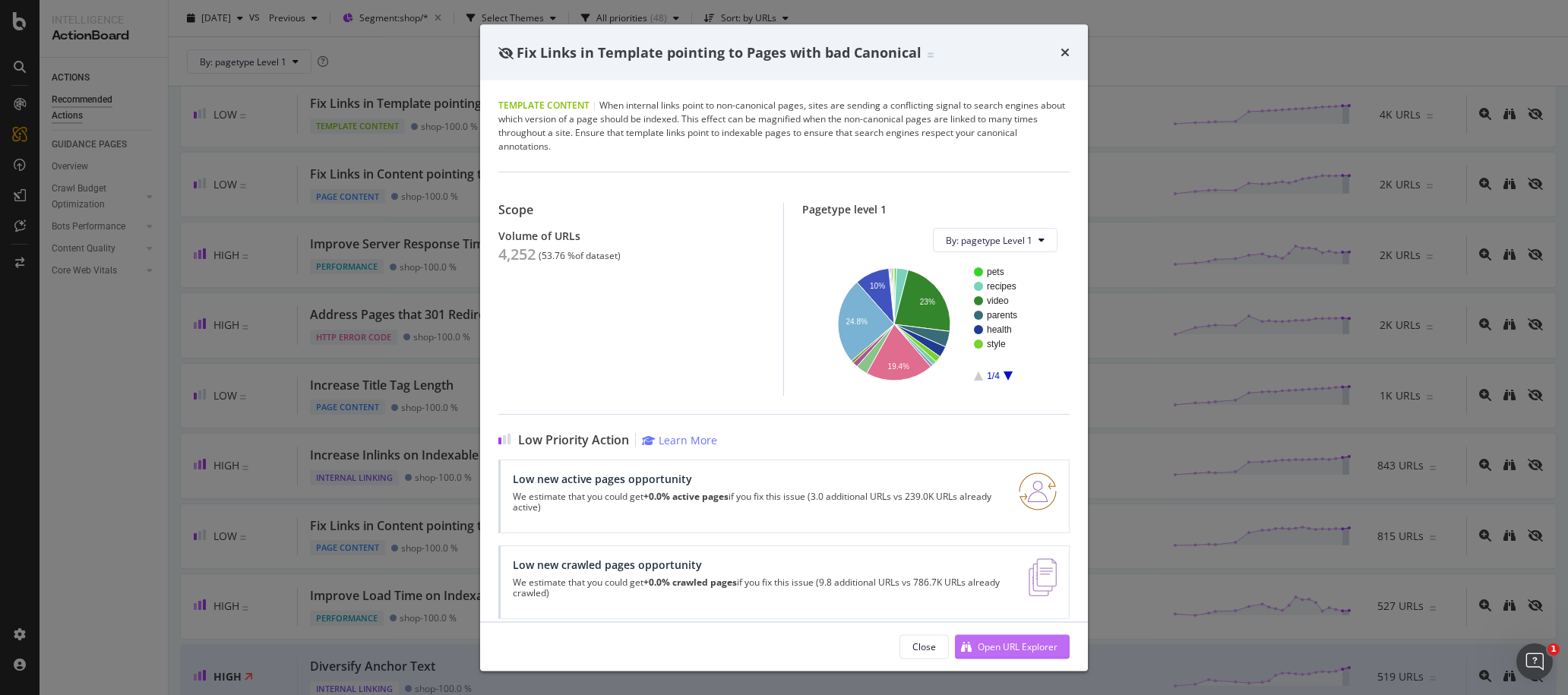
click at [995, 649] on div "Open URL Explorer" at bounding box center [1017, 645] width 79 height 13
click at [379, 177] on div "Fix Links in Template pointing to Pages with bad Canonical Template Content | W…" at bounding box center [784, 348] width 1568 height 695
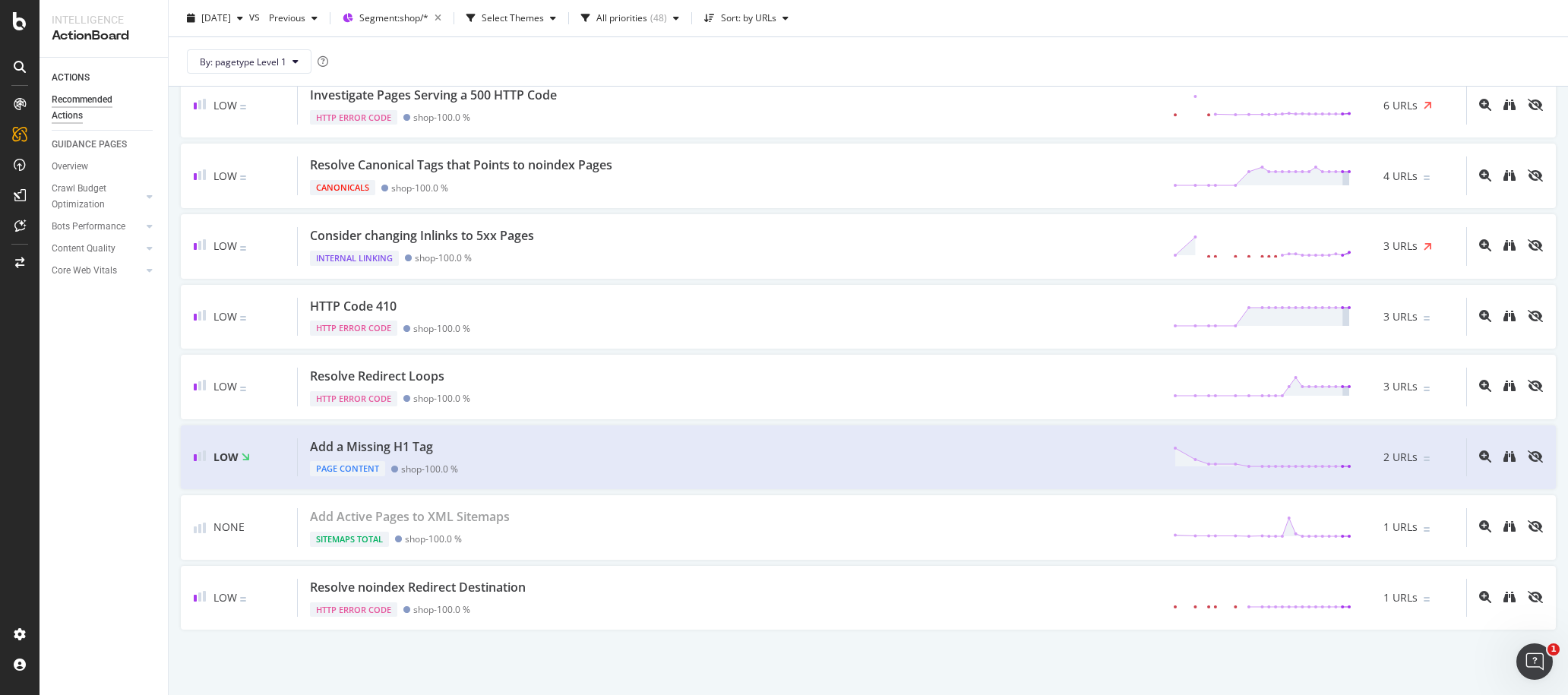
scroll to position [4040, 0]
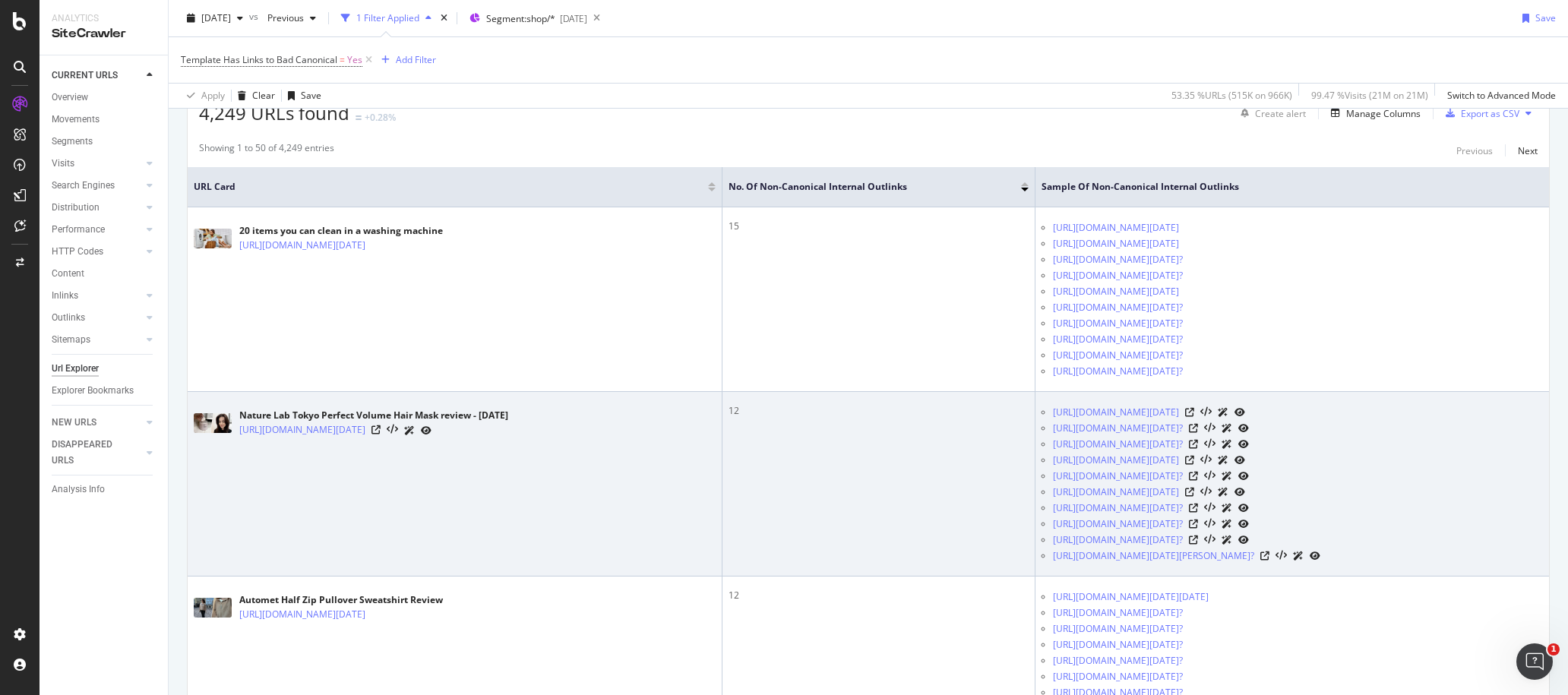
scroll to position [294, 0]
click at [381, 426] on icon at bounding box center [376, 428] width 9 height 9
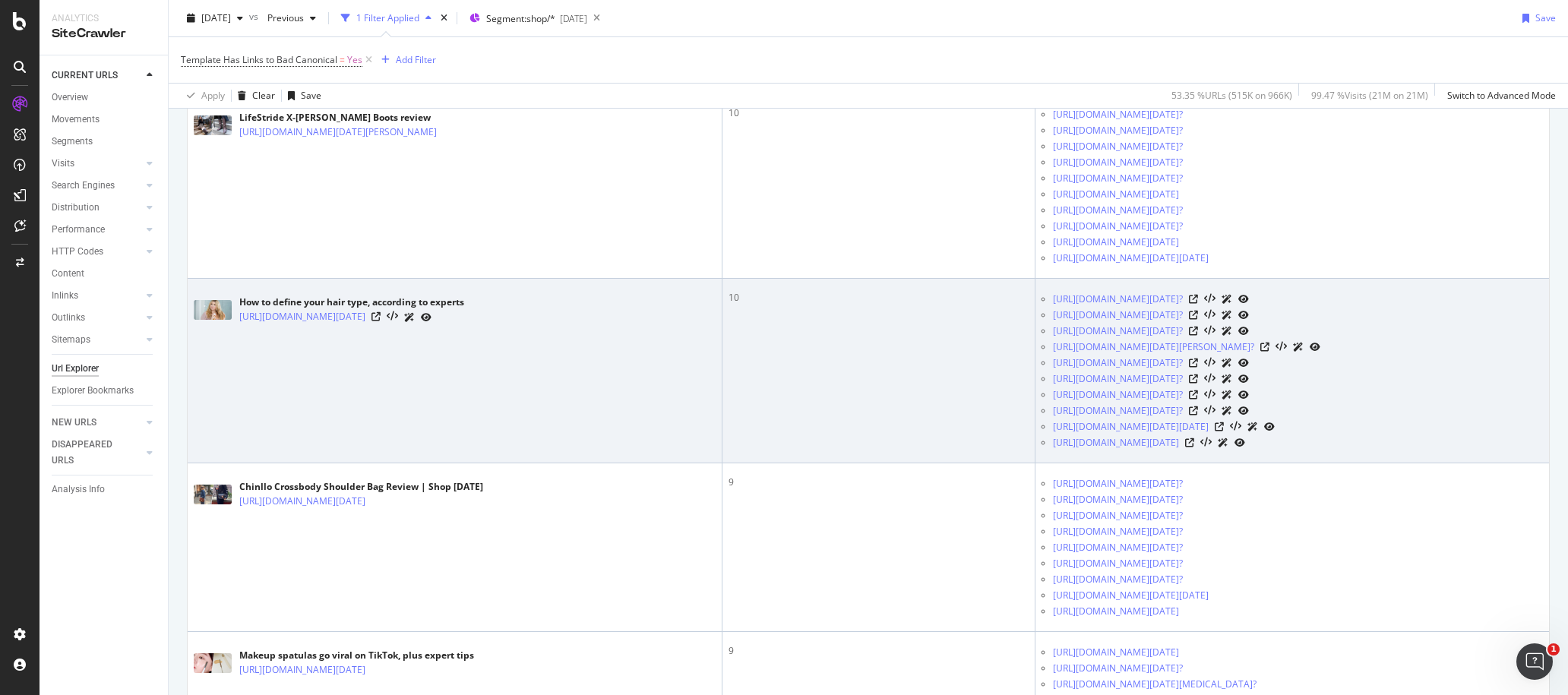
scroll to position [1146, 0]
